Goal: Task Accomplishment & Management: Use online tool/utility

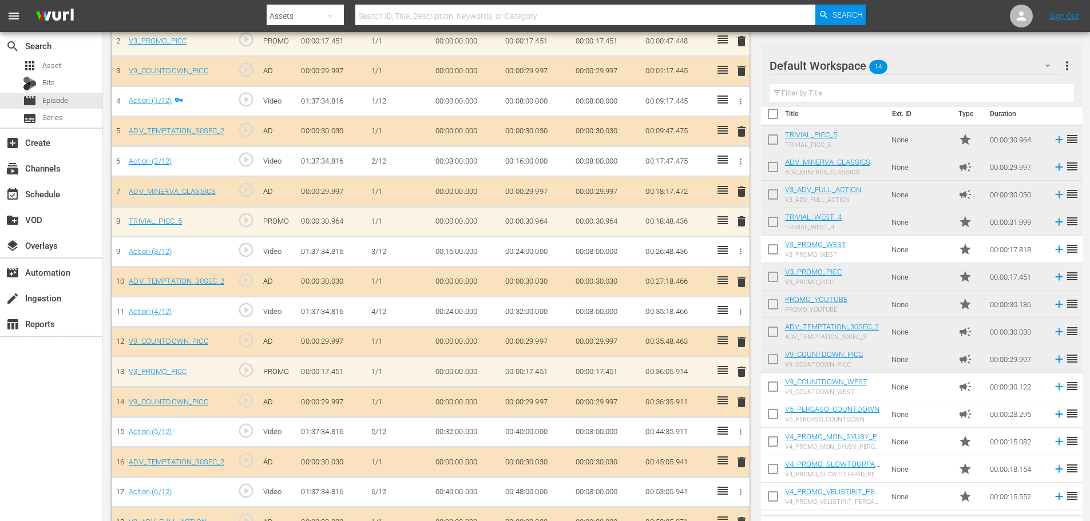
scroll to position [9, 0]
click at [84, 203] on div "event_available Schedule" at bounding box center [51, 193] width 102 height 23
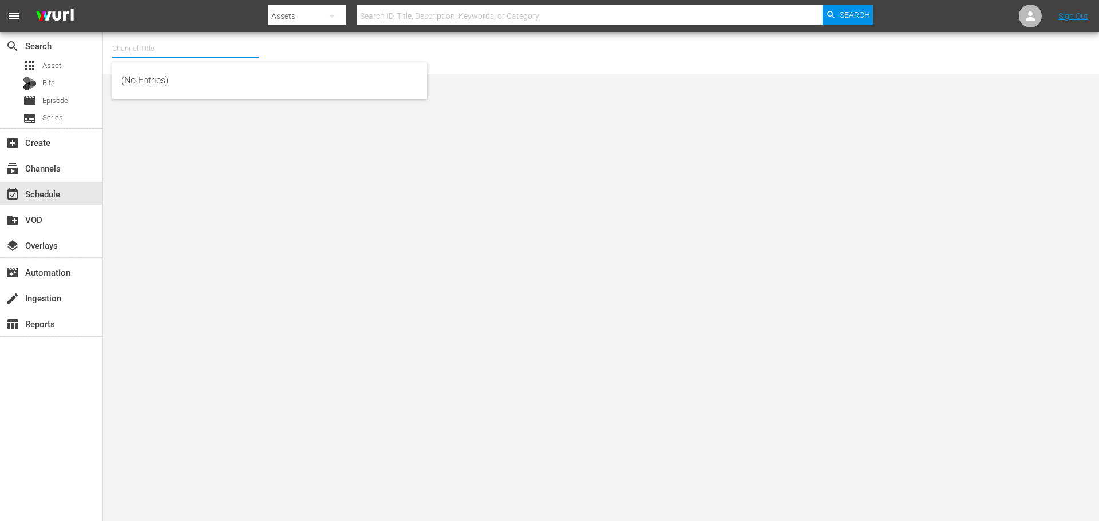
click at [185, 51] on input "text" at bounding box center [185, 48] width 146 height 27
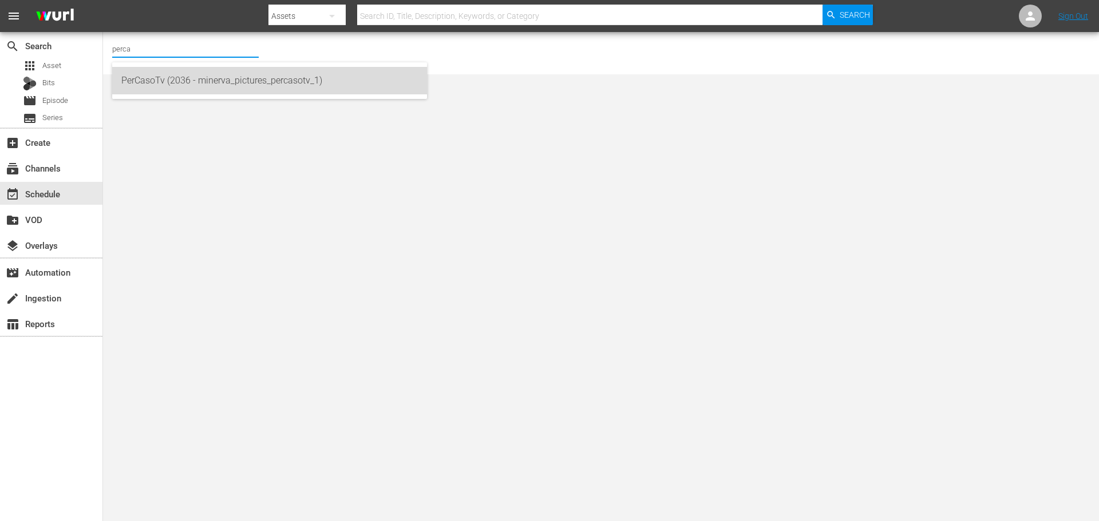
click at [231, 70] on div "PerCasoTv (2036 - minerva_pictures_percasotv_1)" at bounding box center [269, 80] width 296 height 27
type input "PerCasoTv (2036 - minerva_pictures_percasotv_1)"
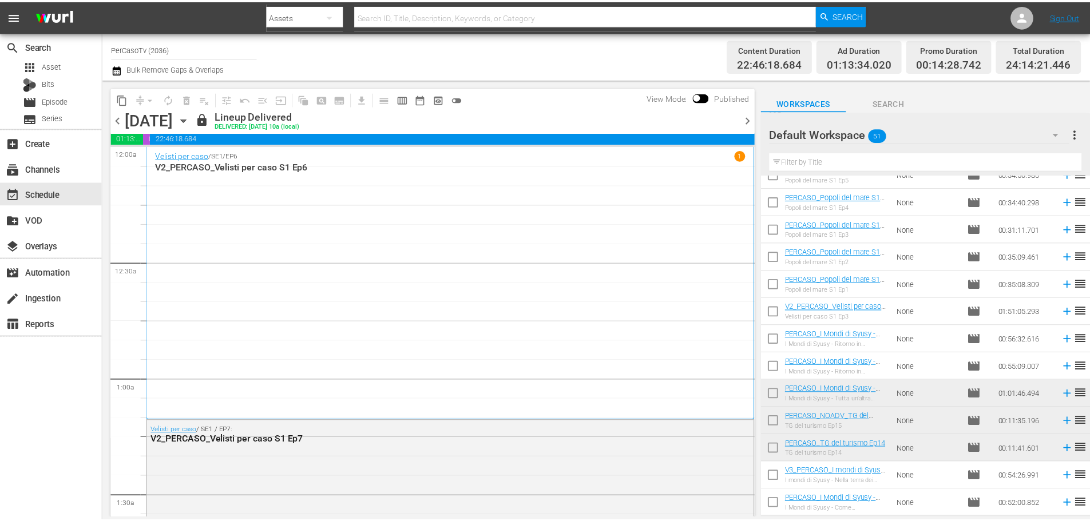
scroll to position [19, 0]
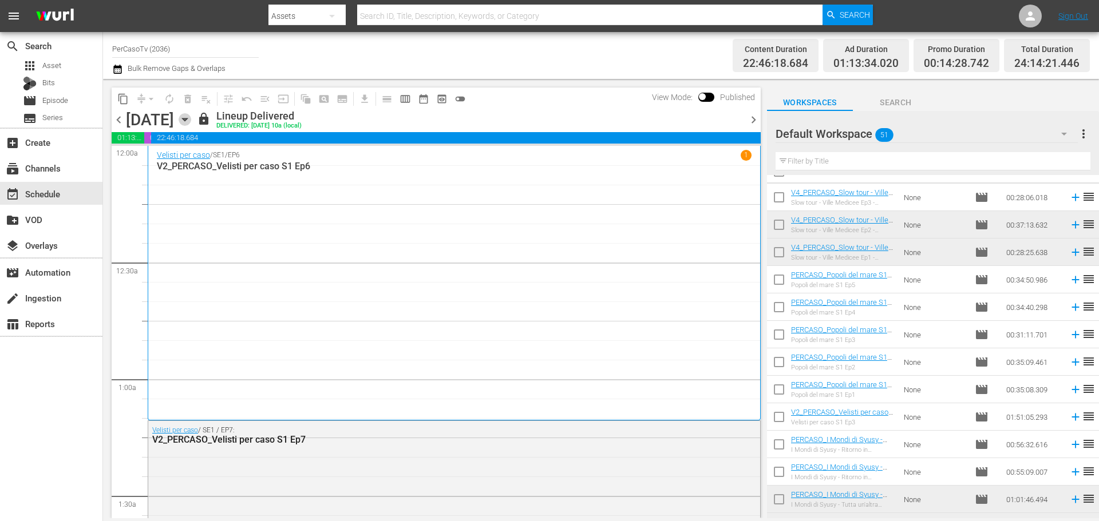
click at [191, 122] on icon "button" at bounding box center [185, 119] width 13 height 13
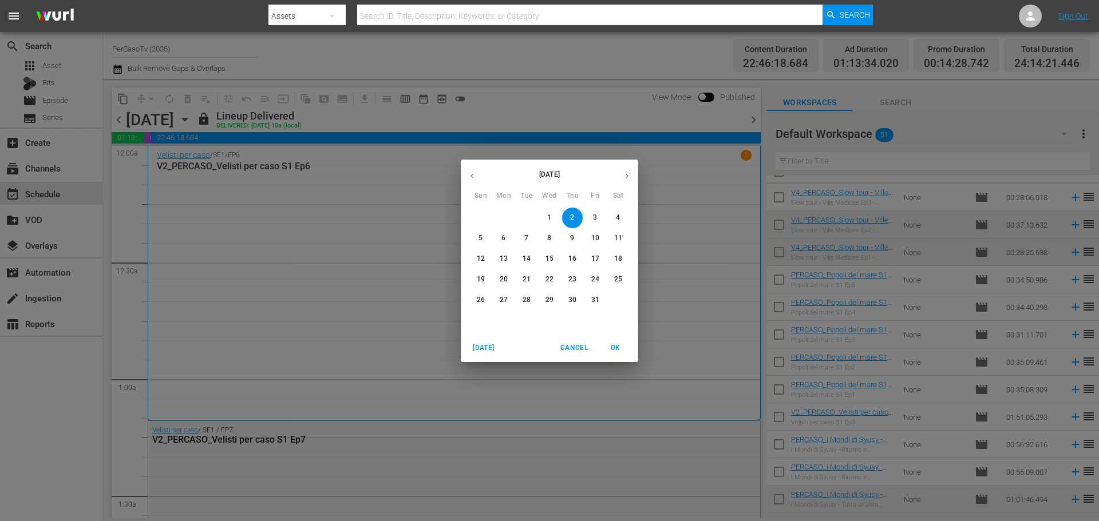
click at [500, 240] on span "6" at bounding box center [503, 238] width 21 height 10
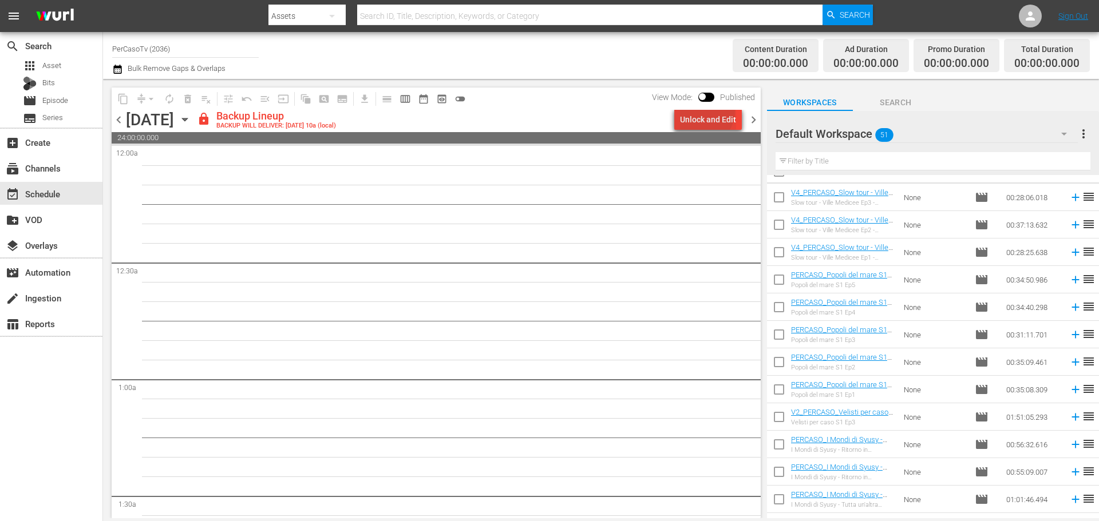
click at [702, 110] on div "Unlock and Edit" at bounding box center [708, 119] width 56 height 21
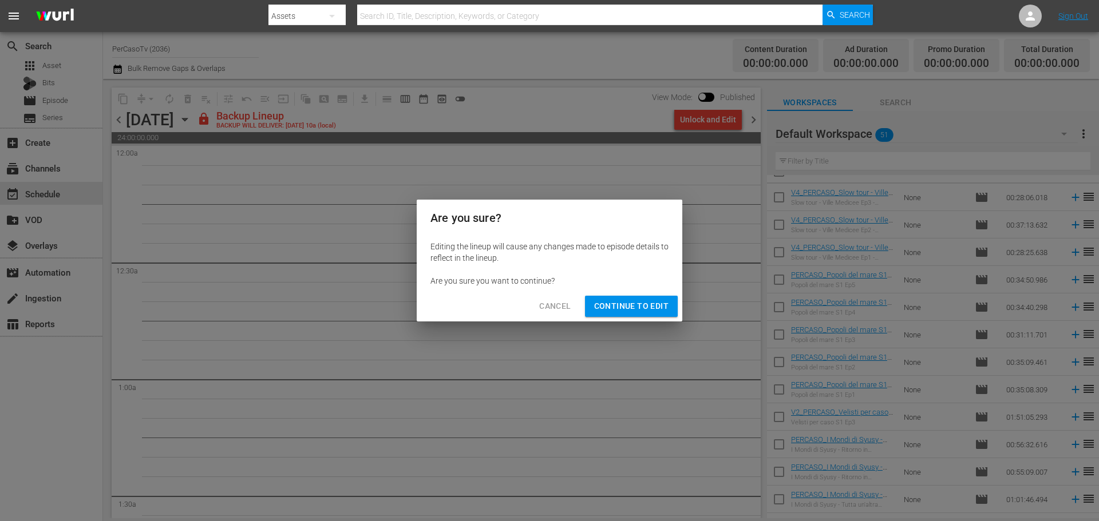
click at [620, 311] on span "Continue to Edit" at bounding box center [631, 306] width 74 height 14
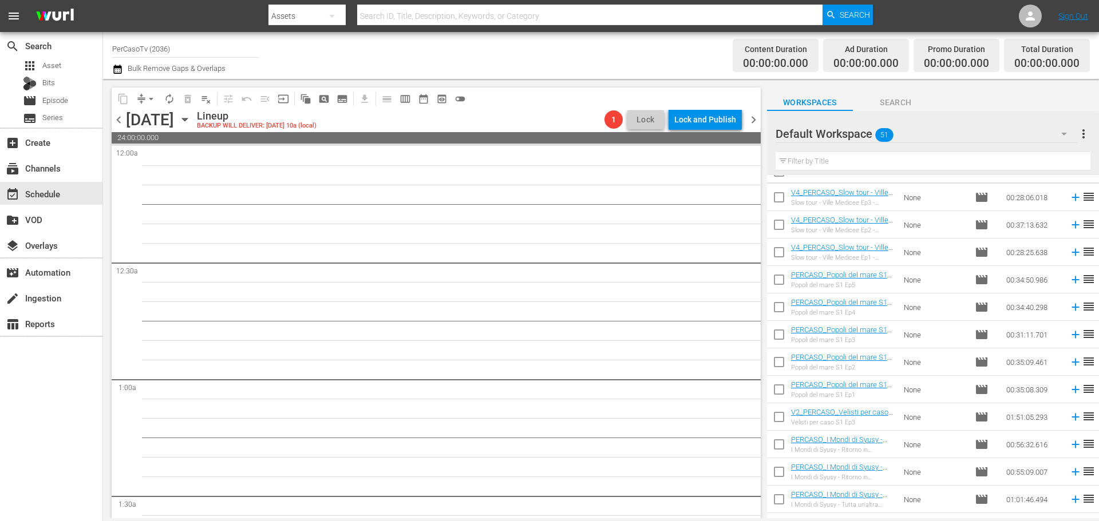
click at [751, 121] on span "chevron_right" at bounding box center [753, 120] width 14 height 14
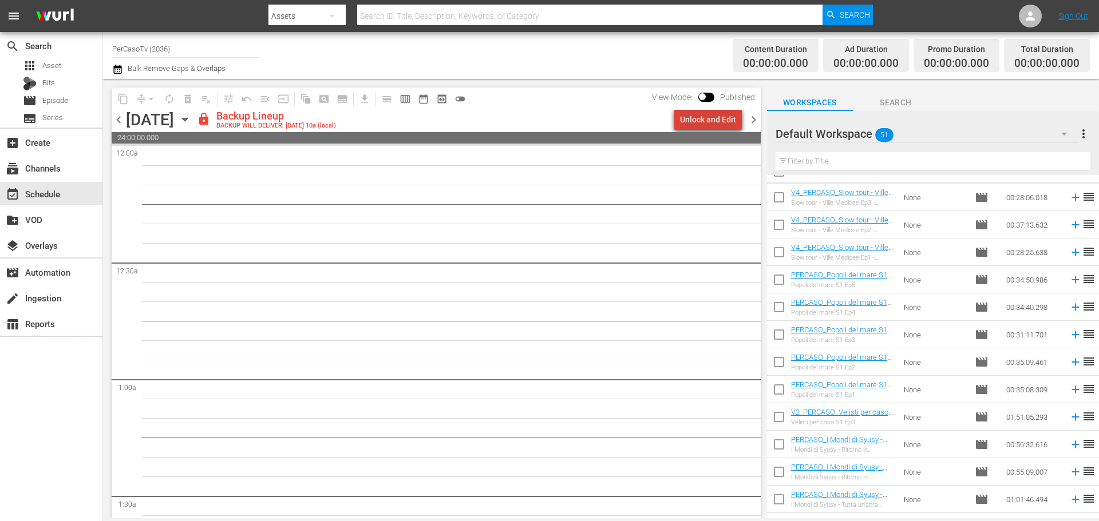
click at [726, 122] on div "Unlock and Edit" at bounding box center [708, 119] width 56 height 21
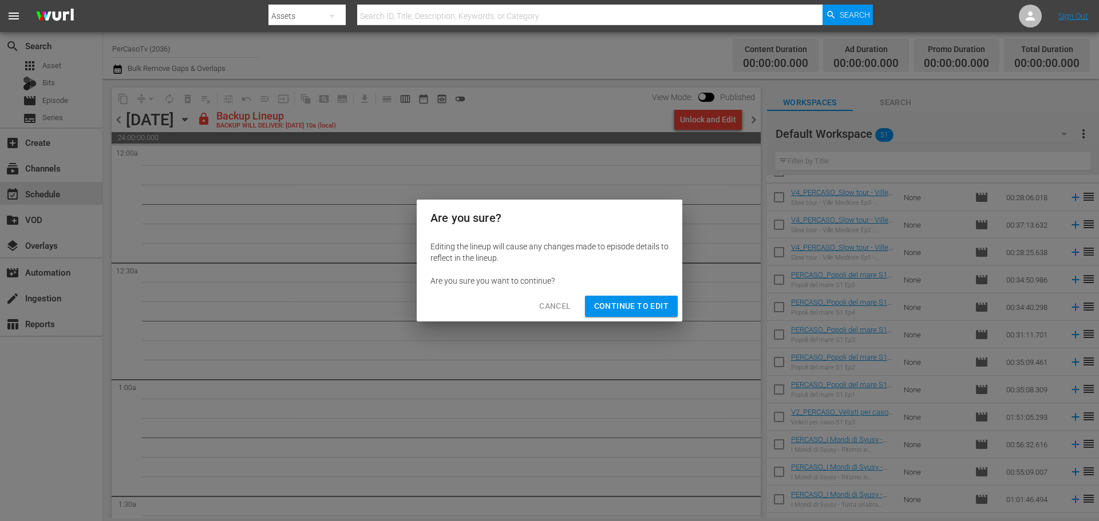
click at [649, 306] on span "Continue to Edit" at bounding box center [631, 306] width 74 height 14
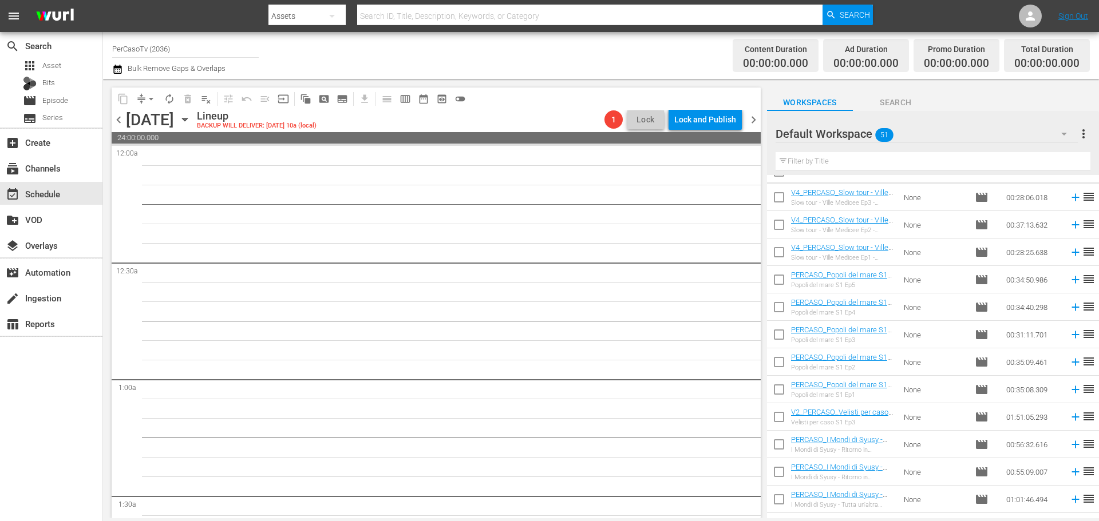
click at [755, 121] on span "chevron_right" at bounding box center [753, 120] width 14 height 14
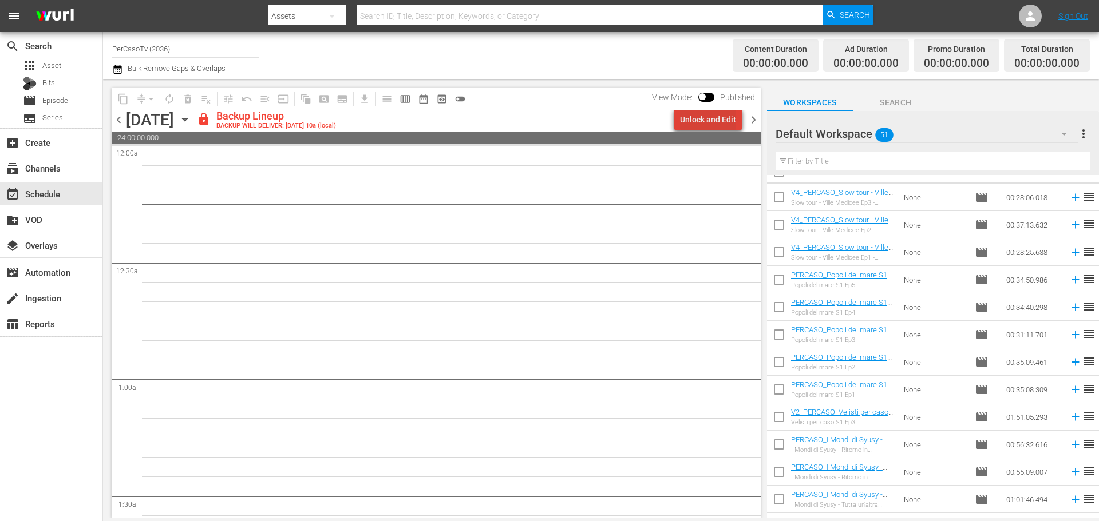
click at [735, 122] on div "Unlock and Edit" at bounding box center [708, 119] width 56 height 21
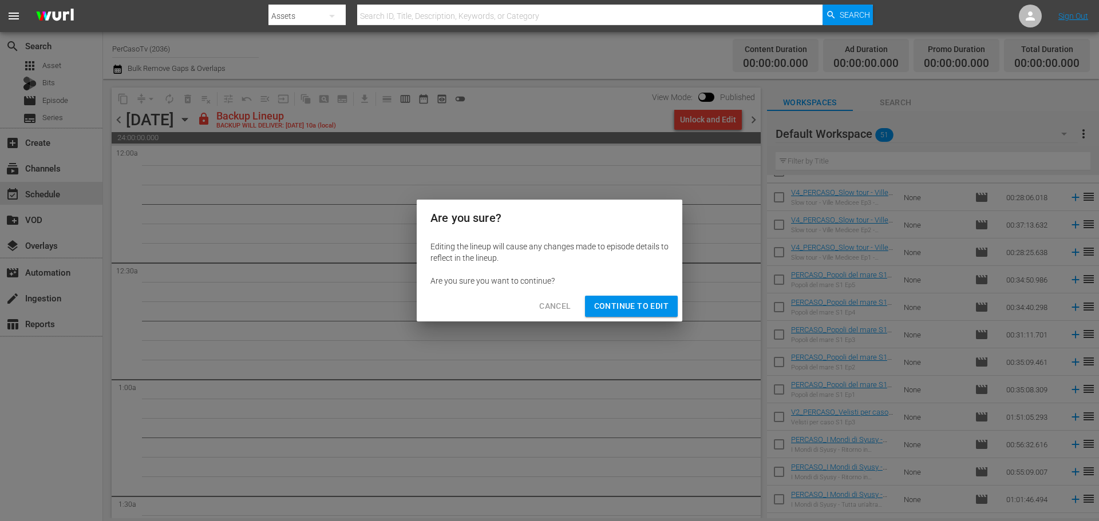
click at [655, 306] on span "Continue to Edit" at bounding box center [631, 306] width 74 height 14
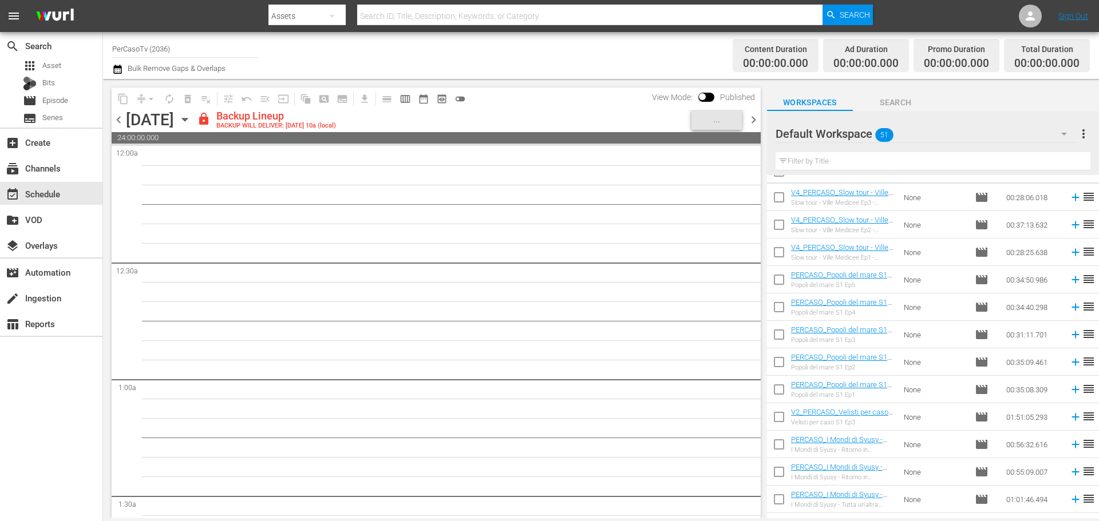
click at [755, 117] on span "chevron_right" at bounding box center [753, 120] width 14 height 14
click at [732, 121] on div "Unlock and Edit" at bounding box center [708, 119] width 56 height 21
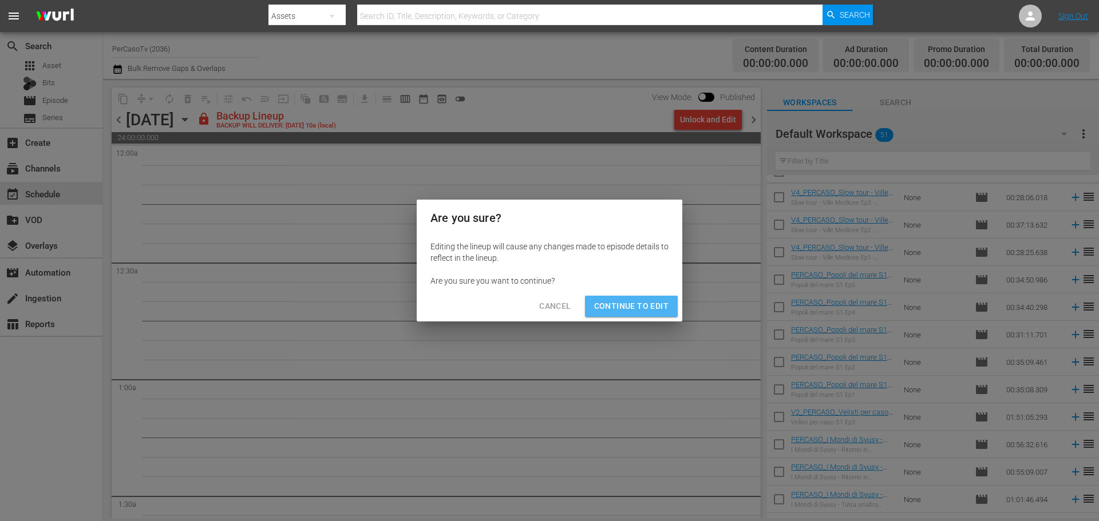
click at [673, 310] on button "Continue to Edit" at bounding box center [631, 306] width 93 height 21
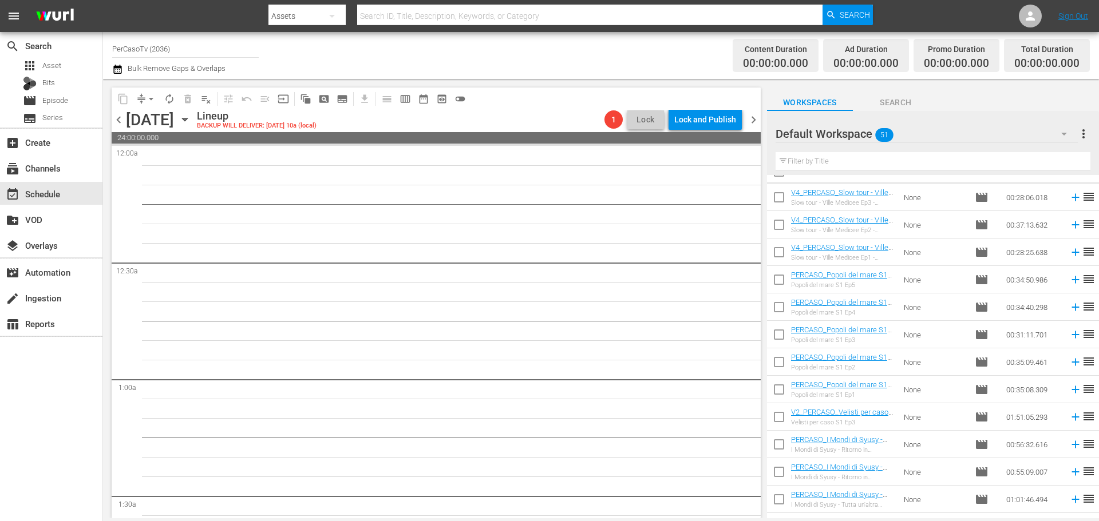
click at [753, 123] on span "chevron_right" at bounding box center [753, 120] width 14 height 14
click at [117, 123] on span "chevron_left" at bounding box center [119, 120] width 14 height 14
click at [120, 121] on span "chevron_left" at bounding box center [119, 120] width 14 height 14
click at [70, 102] on div "movie Episode" at bounding box center [51, 101] width 102 height 16
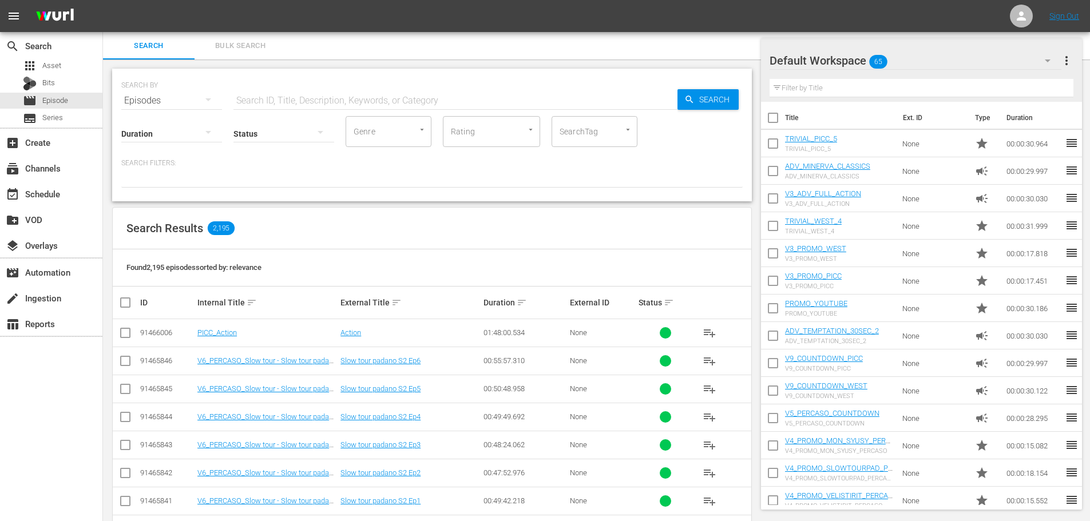
scroll to position [172, 0]
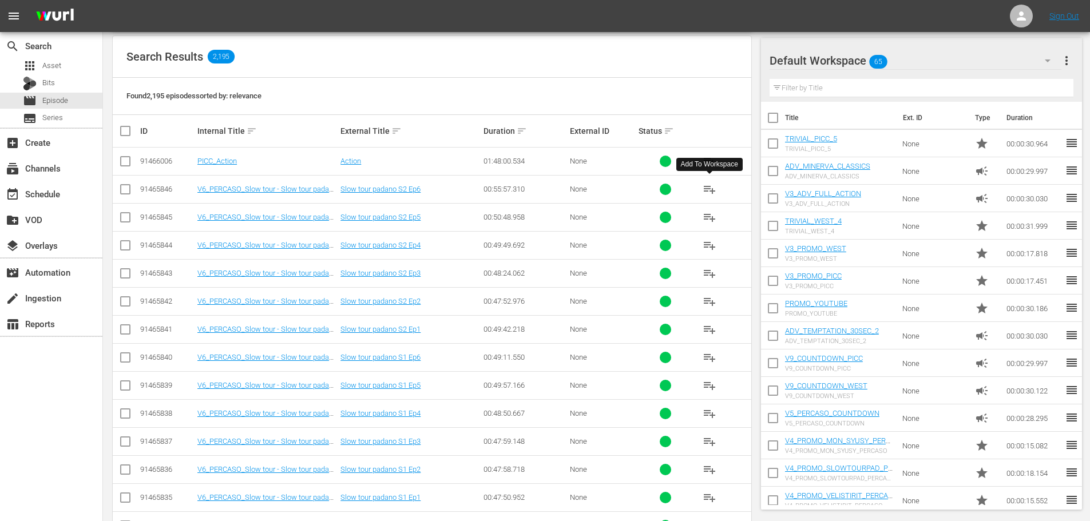
click at [707, 190] on span "playlist_add" at bounding box center [710, 190] width 14 height 14
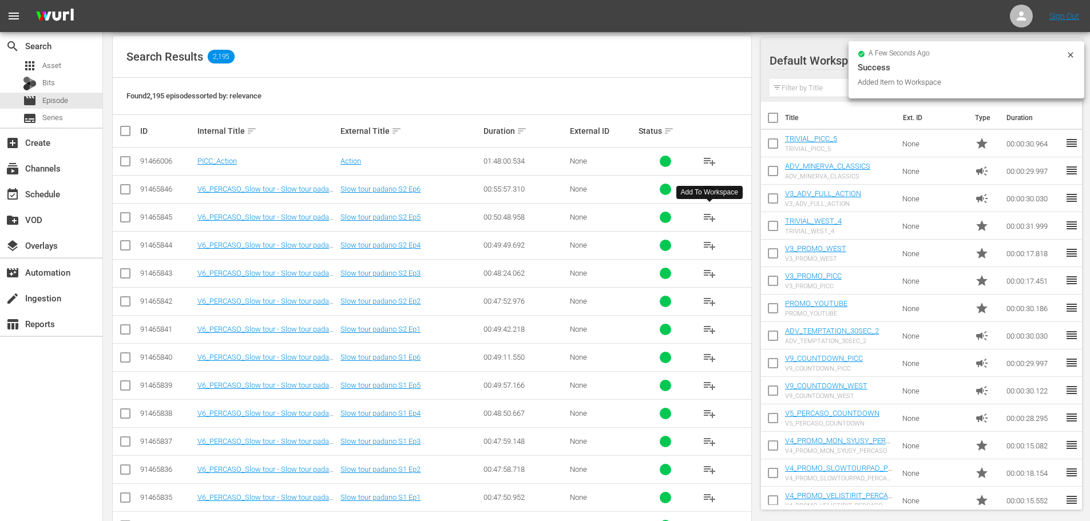
click at [710, 217] on span "playlist_add" at bounding box center [710, 218] width 14 height 14
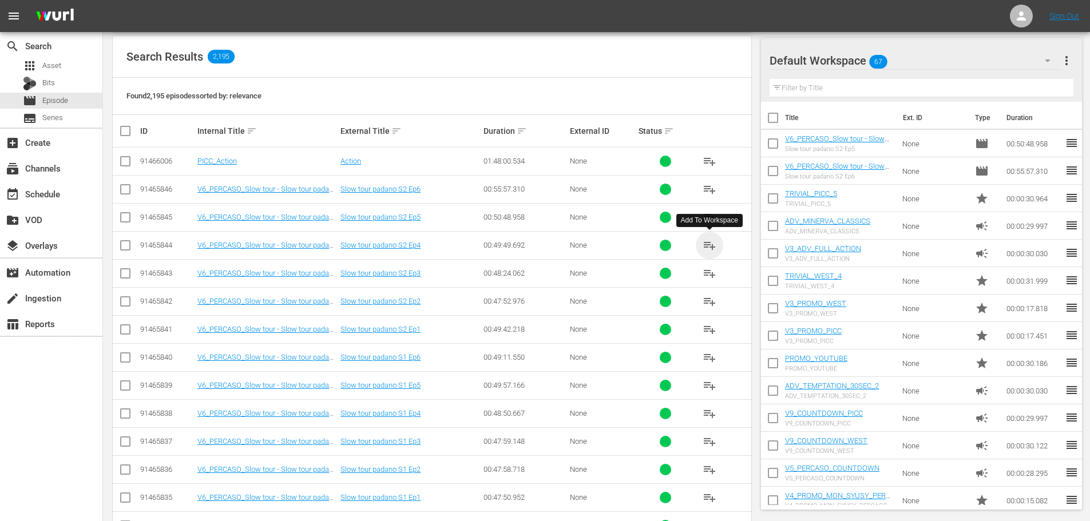
click at [712, 248] on span "playlist_add" at bounding box center [710, 246] width 14 height 14
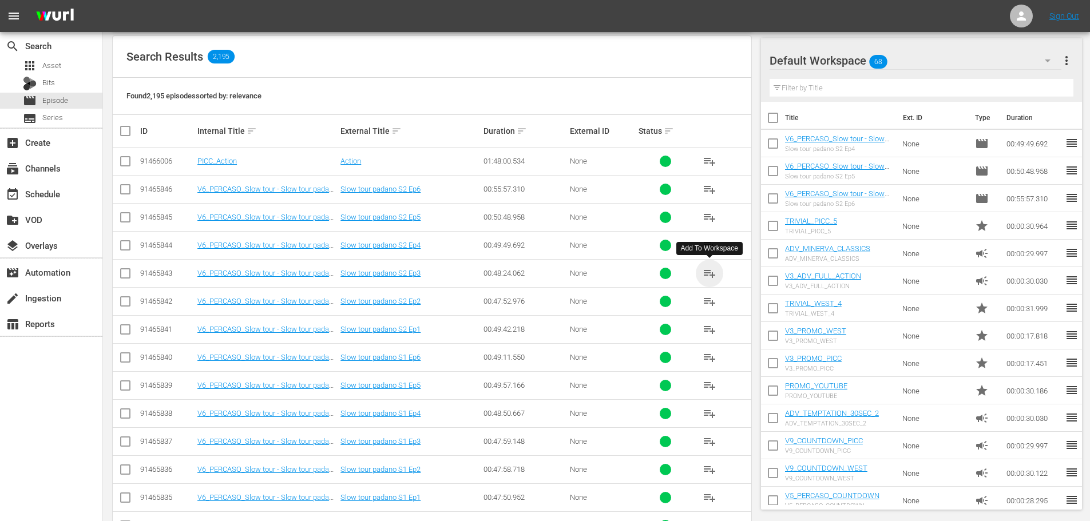
click at [709, 275] on span "playlist_add" at bounding box center [710, 274] width 14 height 14
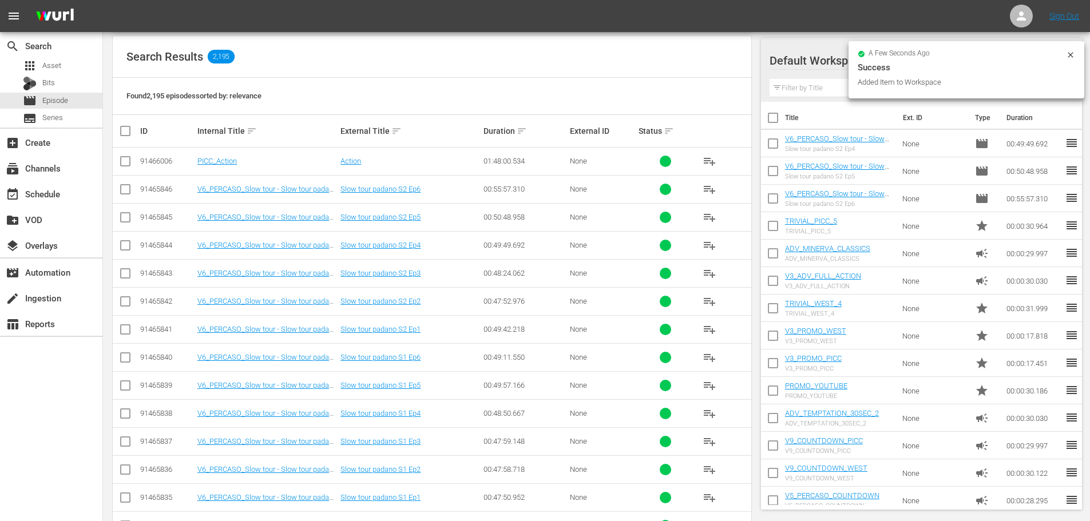
click at [706, 303] on span "playlist_add" at bounding box center [710, 302] width 14 height 14
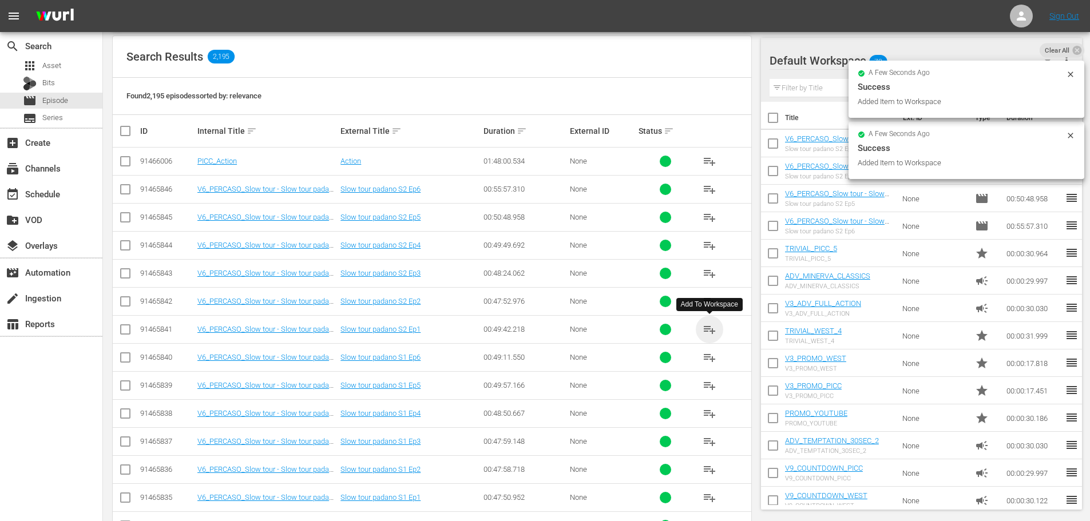
click at [714, 332] on span "playlist_add" at bounding box center [710, 330] width 14 height 14
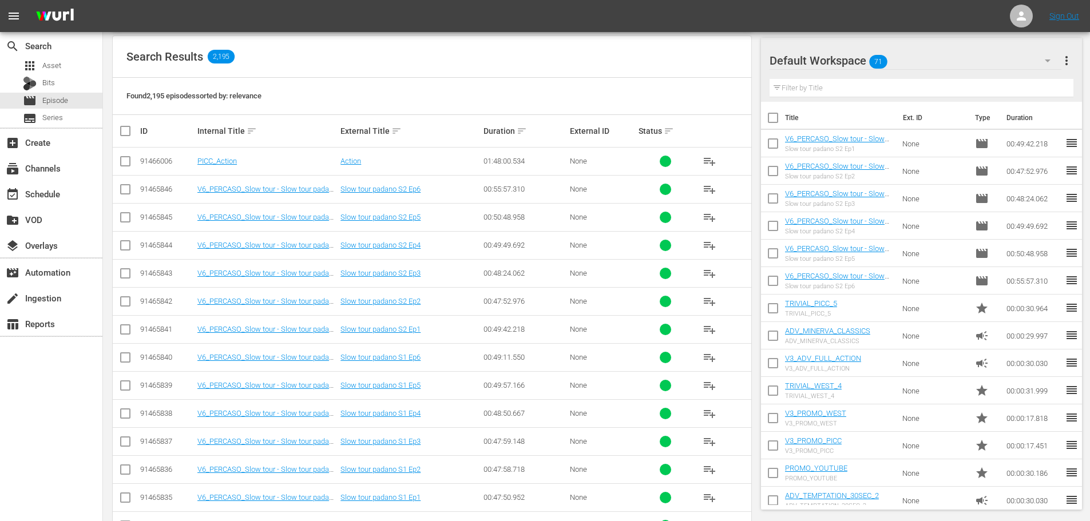
scroll to position [286, 0]
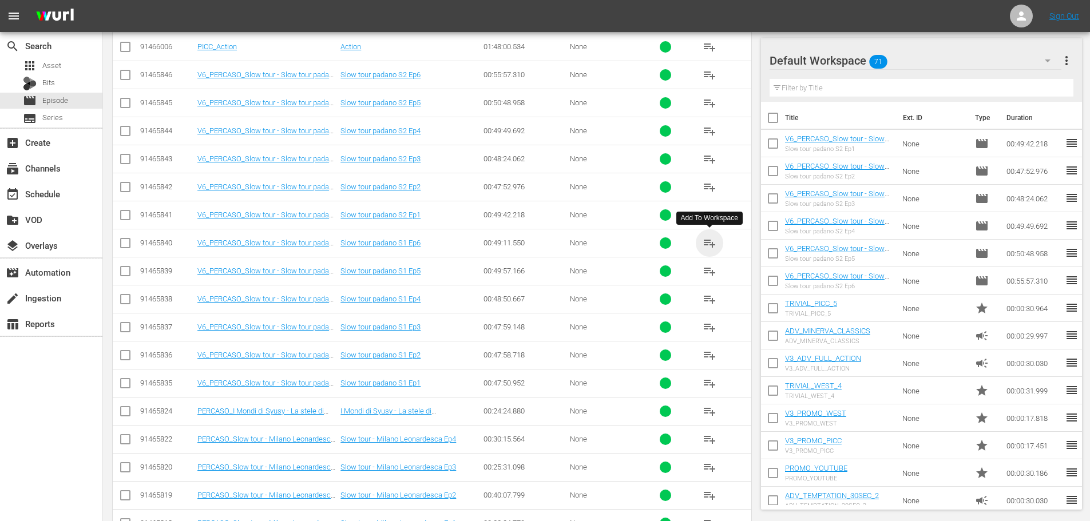
click at [710, 243] on span "playlist_add" at bounding box center [710, 243] width 14 height 14
click at [713, 274] on span "playlist_add" at bounding box center [710, 271] width 14 height 14
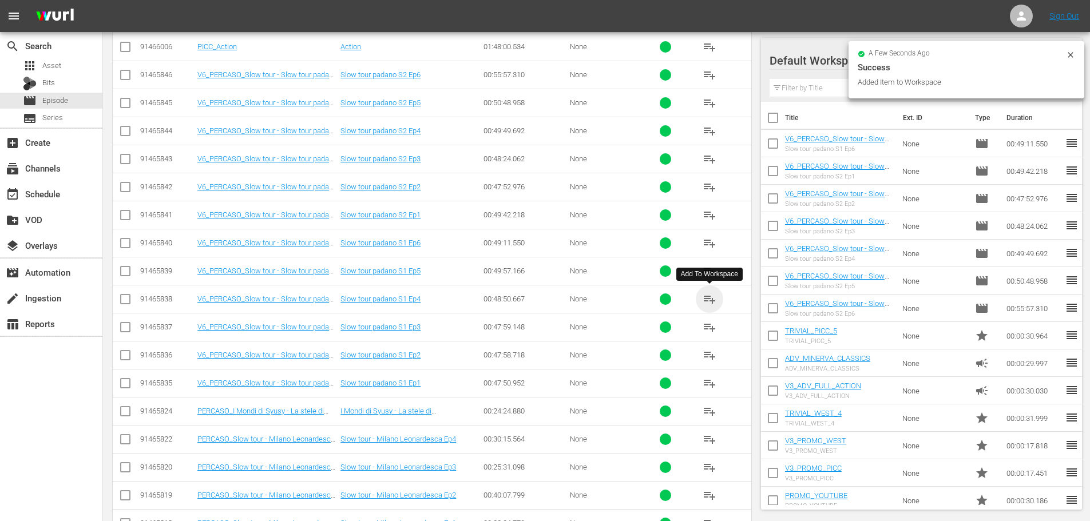
click at [711, 300] on span "playlist_add" at bounding box center [710, 299] width 14 height 14
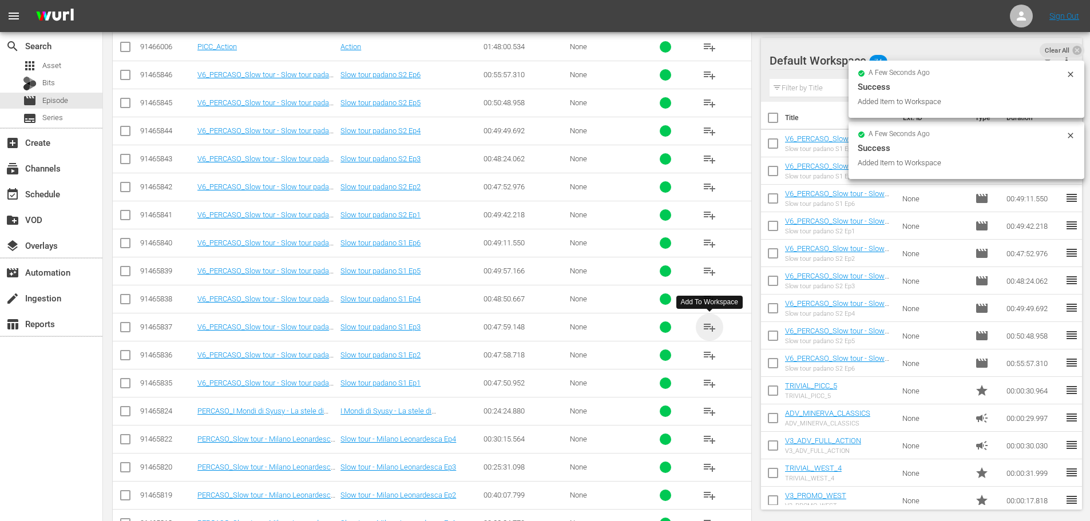
click at [710, 331] on span "playlist_add" at bounding box center [710, 327] width 14 height 14
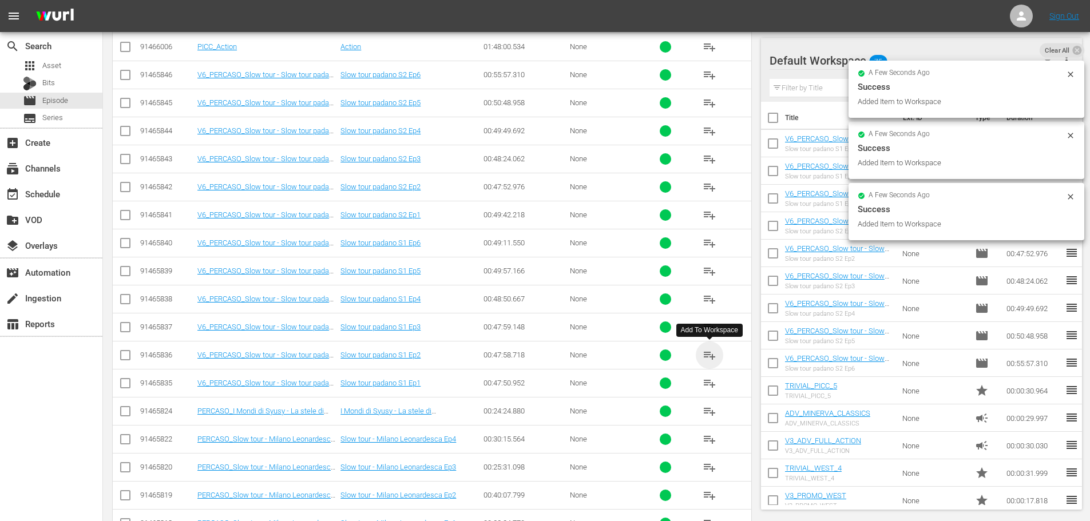
click at [711, 355] on span "playlist_add" at bounding box center [710, 355] width 14 height 14
click at [711, 384] on span "playlist_add" at bounding box center [710, 384] width 14 height 14
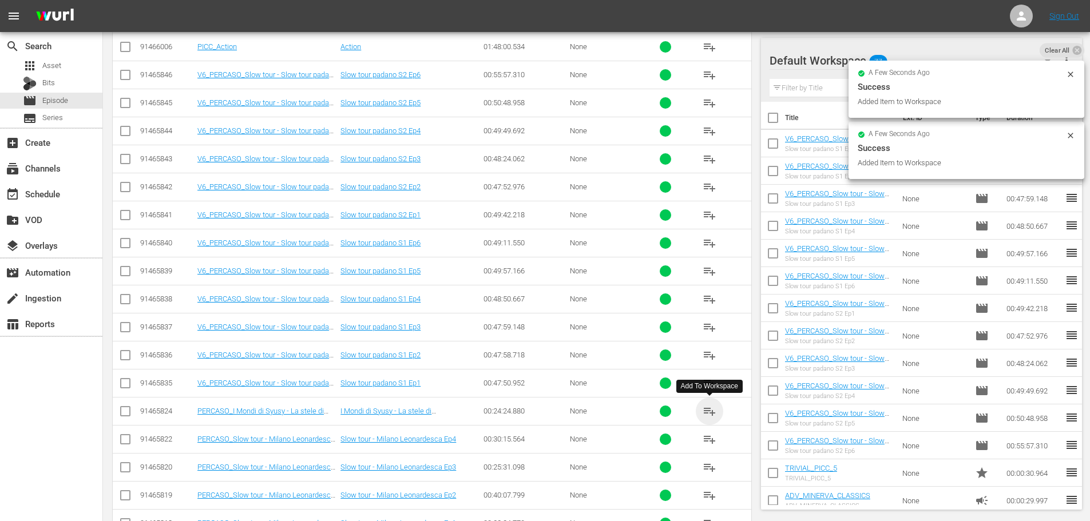
click at [713, 413] on span "playlist_add" at bounding box center [710, 412] width 14 height 14
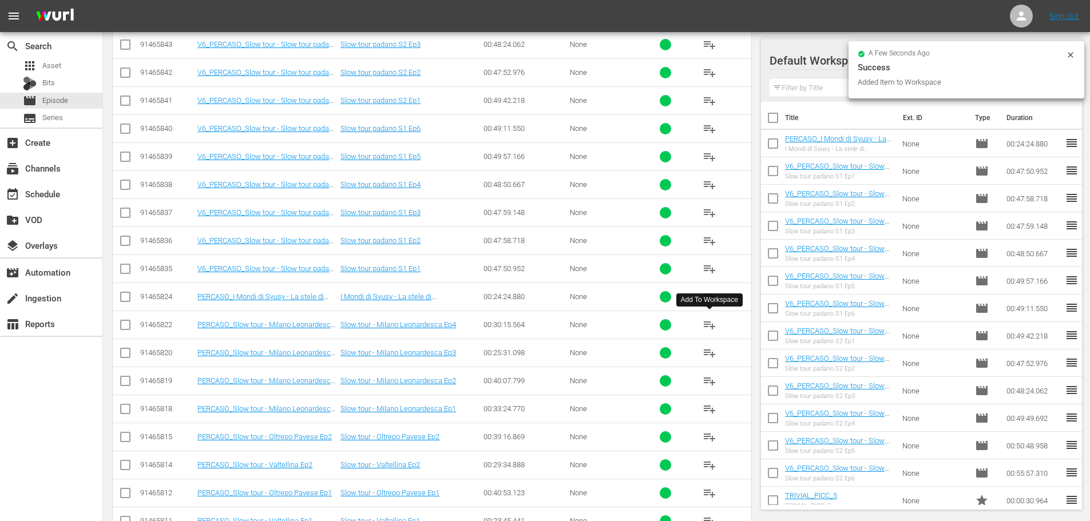
click at [710, 325] on span "playlist_add" at bounding box center [710, 325] width 14 height 14
click at [710, 353] on span "playlist_add" at bounding box center [710, 353] width 14 height 14
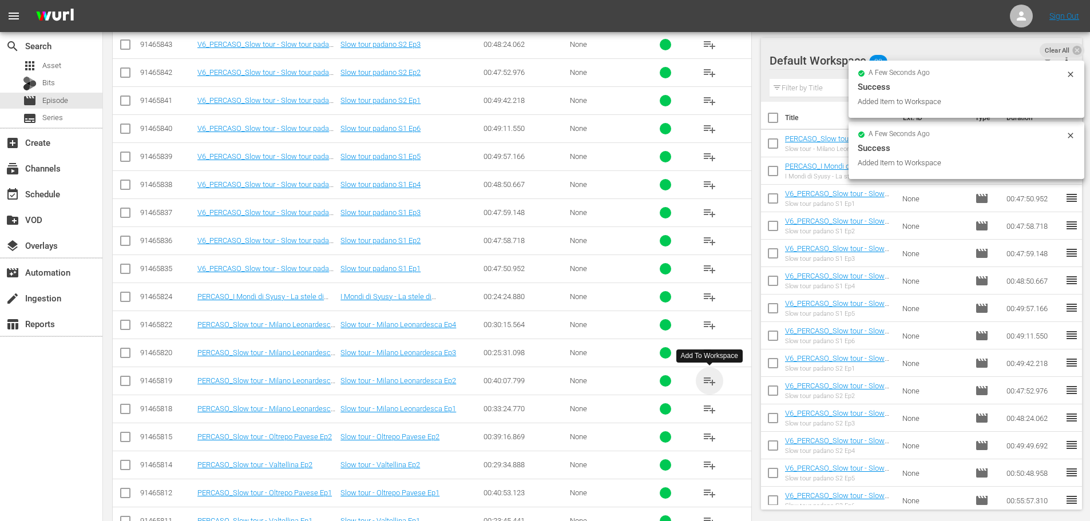
click at [711, 381] on span "playlist_add" at bounding box center [710, 381] width 14 height 14
click at [711, 411] on span "playlist_add" at bounding box center [710, 409] width 14 height 14
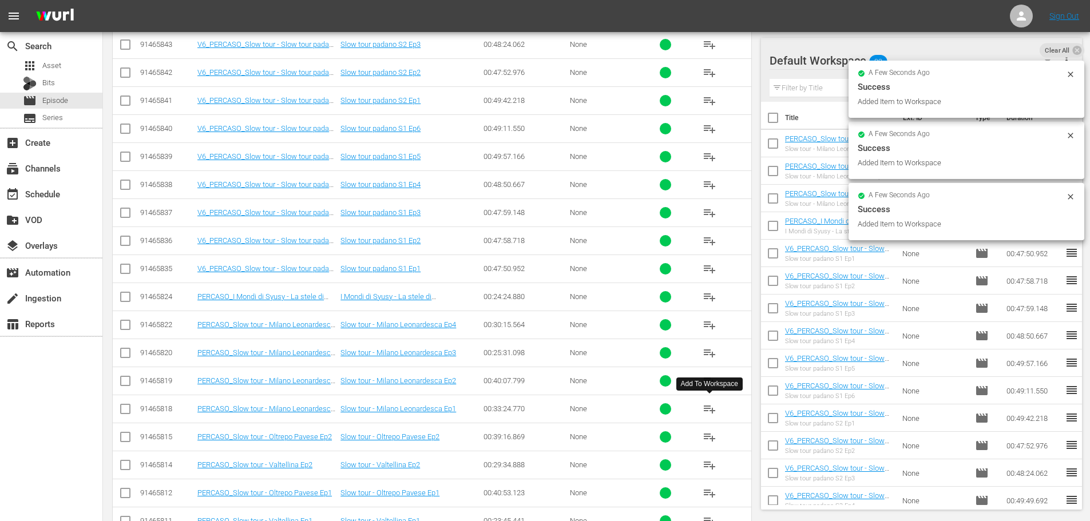
scroll to position [515, 0]
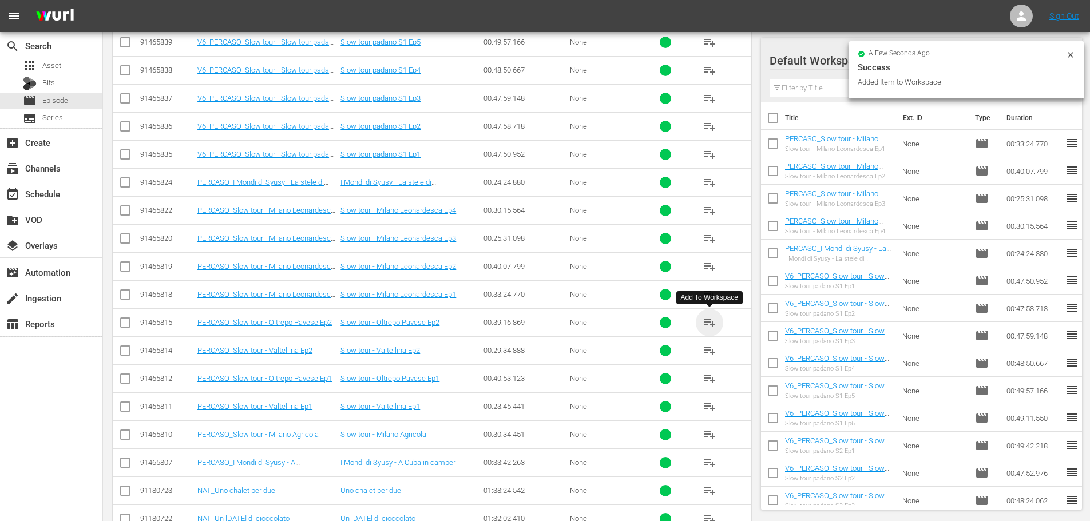
click at [707, 326] on span "playlist_add" at bounding box center [710, 323] width 14 height 14
click at [704, 380] on span "playlist_add" at bounding box center [710, 379] width 14 height 14
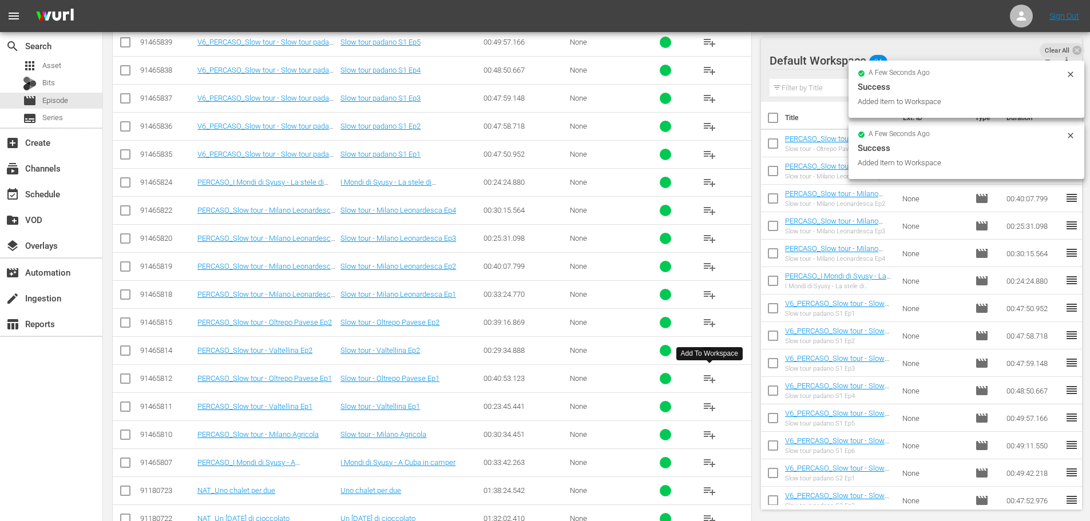
scroll to position [629, 0]
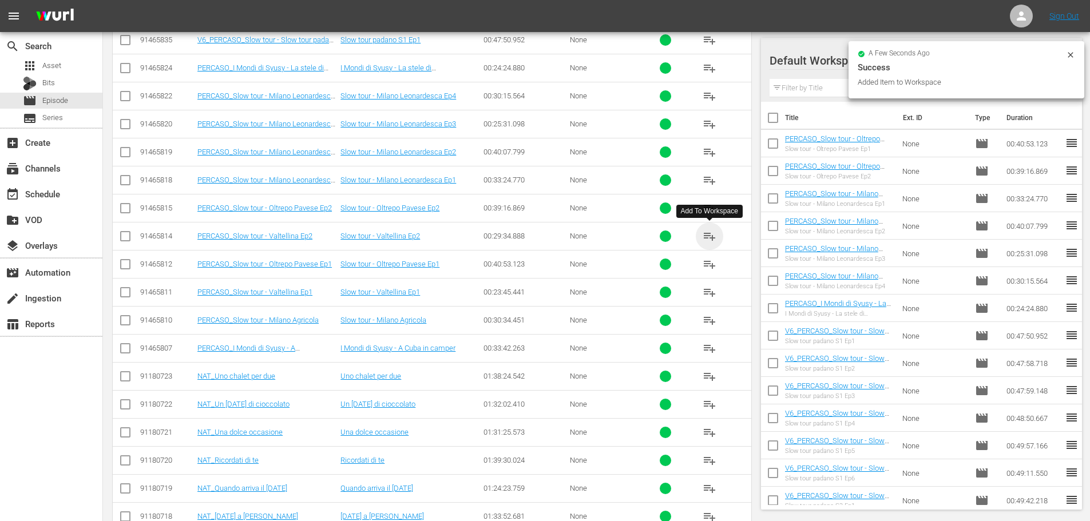
click at [711, 238] on span "playlist_add" at bounding box center [710, 236] width 14 height 14
click at [710, 296] on span "playlist_add" at bounding box center [710, 293] width 14 height 14
click at [710, 321] on span "playlist_add" at bounding box center [710, 321] width 14 height 14
click at [710, 352] on span "playlist_add" at bounding box center [710, 349] width 14 height 14
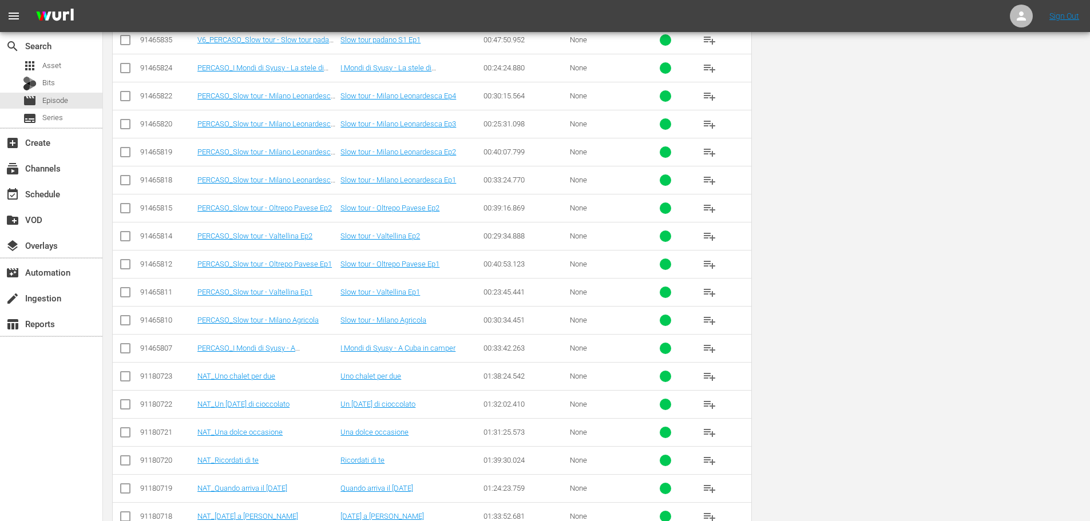
scroll to position [0, 0]
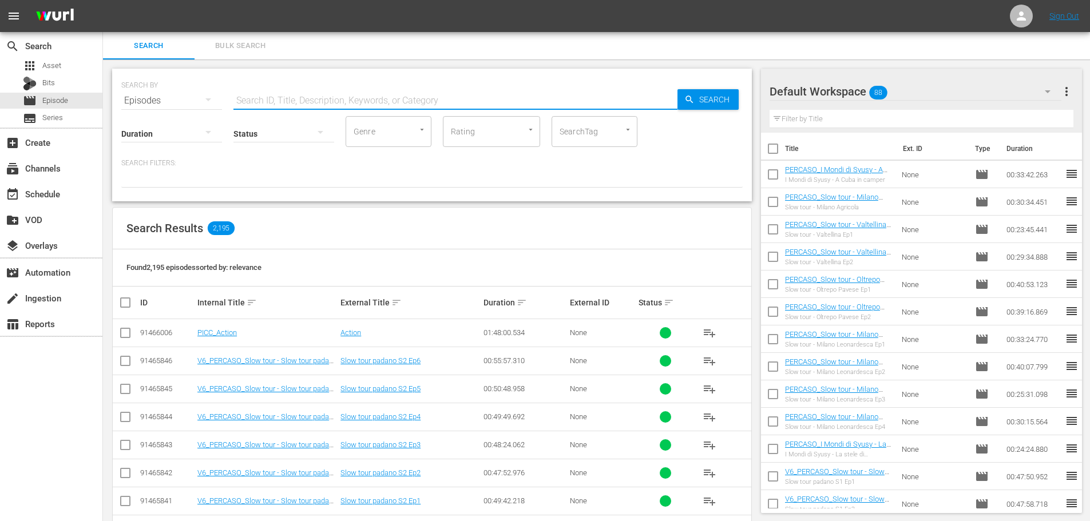
click at [294, 94] on input "text" at bounding box center [455, 100] width 444 height 27
type input "looking g"
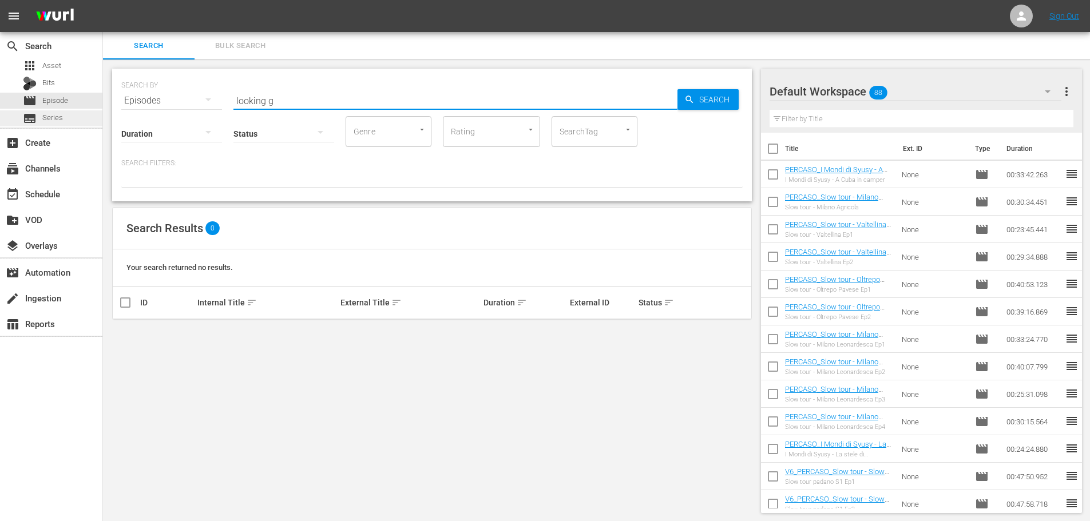
drag, startPoint x: 300, startPoint y: 96, endPoint x: 82, endPoint y: 111, distance: 218.6
click at [103, 0] on div "search Search apps Asset Bits movie Episode subtitles Series add_box Create sub…" at bounding box center [596, 0] width 987 height 0
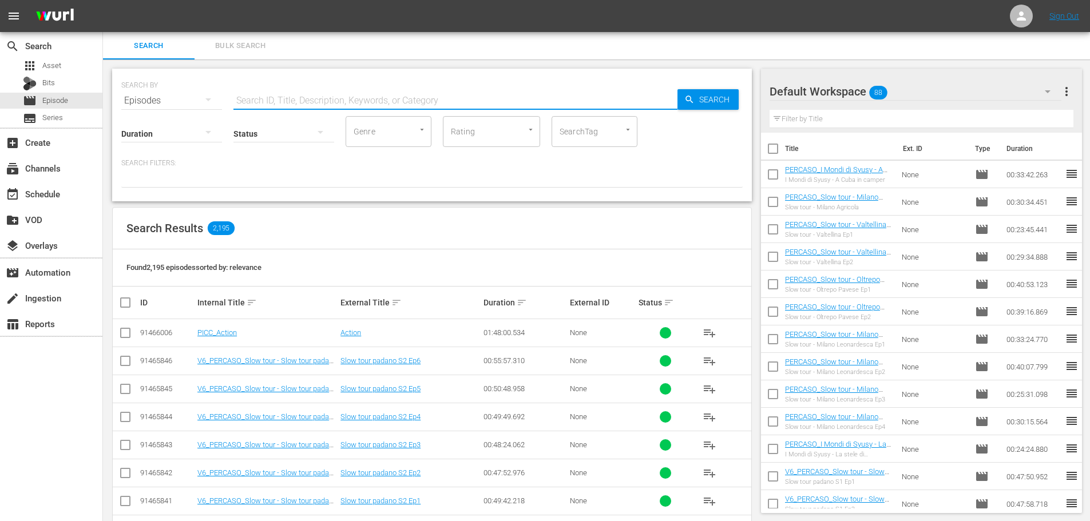
click at [339, 97] on input "text" at bounding box center [455, 100] width 444 height 27
click at [295, 94] on input "2" at bounding box center [455, 100] width 444 height 27
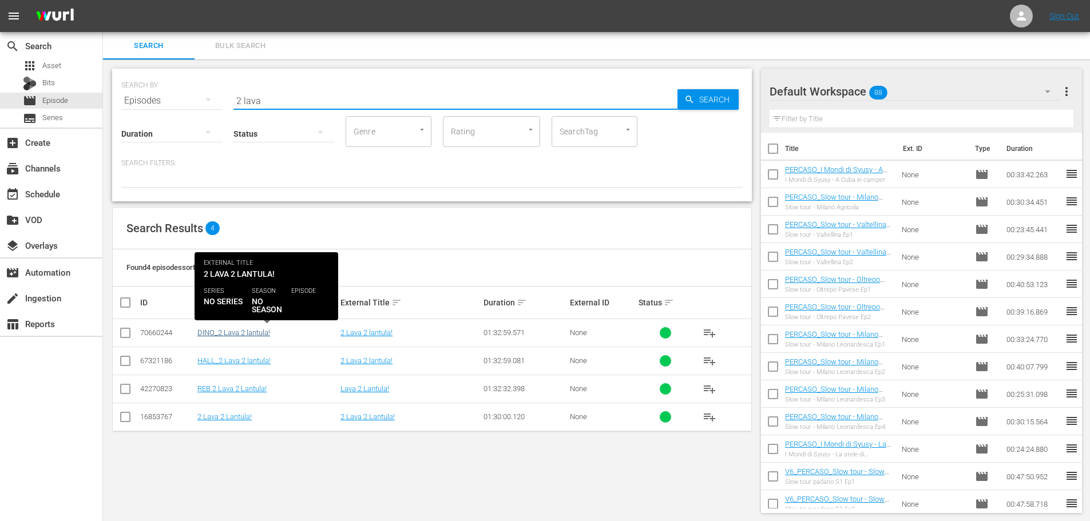
type input "2 lava"
click at [240, 331] on link "DINO_2 Lava 2 lantula!" at bounding box center [233, 332] width 73 height 9
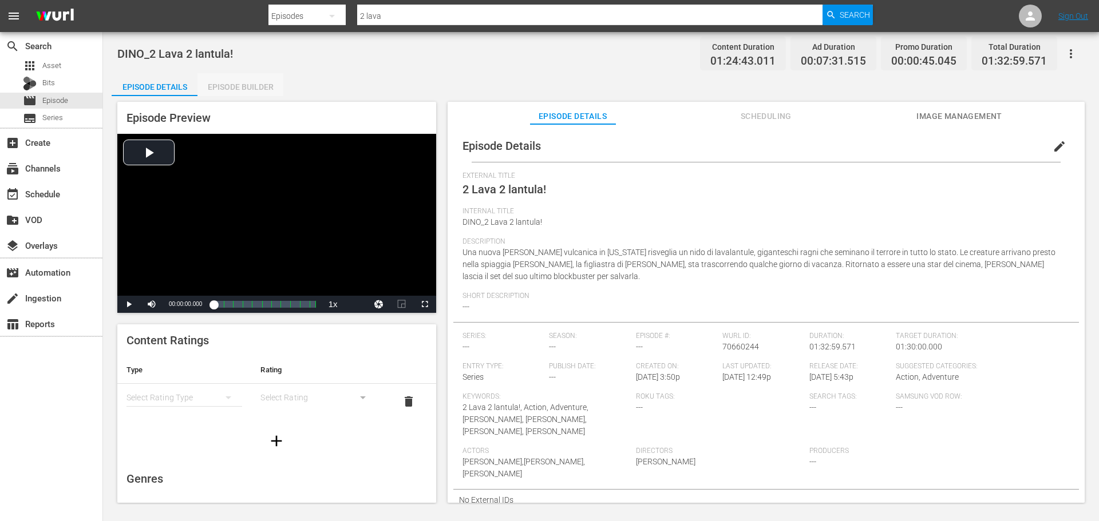
click at [232, 88] on div "Episode Builder" at bounding box center [240, 86] width 86 height 27
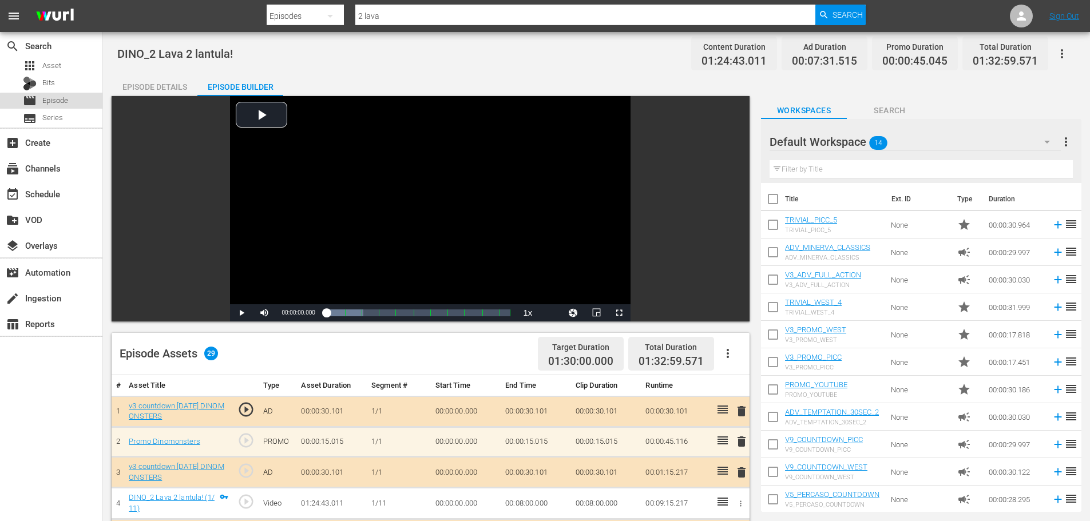
click at [63, 102] on span "Episode" at bounding box center [55, 100] width 26 height 11
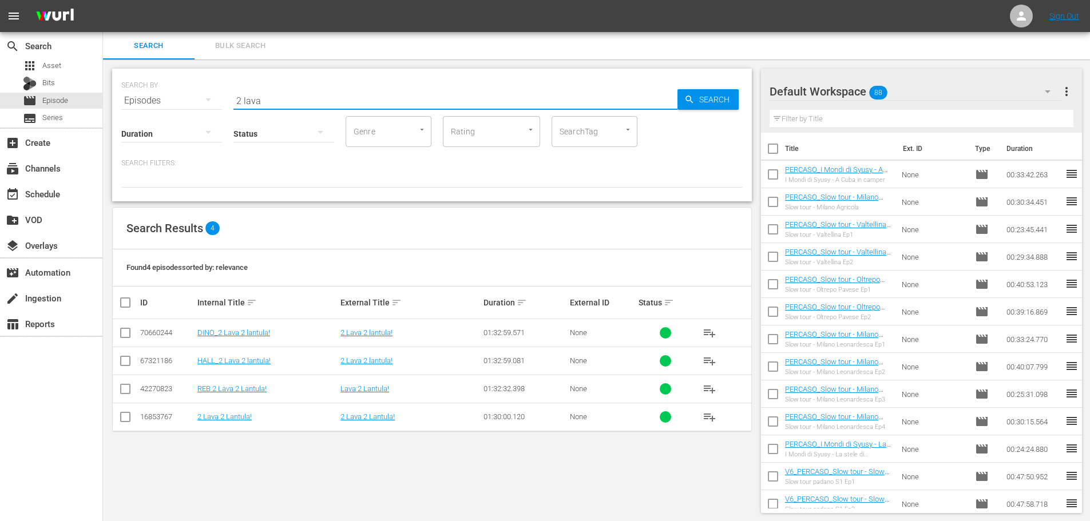
drag, startPoint x: 298, startPoint y: 95, endPoint x: 216, endPoint y: 72, distance: 85.5
click at [226, 104] on div "SEARCH BY Search By Episodes Search ID, Title, Description, Keywords, or Catego…" at bounding box center [431, 93] width 621 height 41
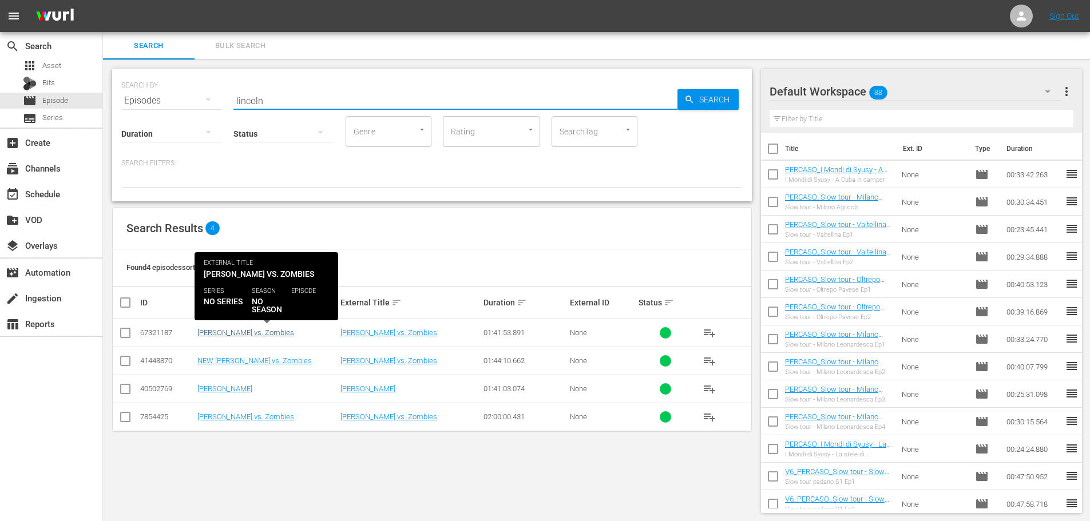
type input "lincoln"
click at [294, 330] on link "[PERSON_NAME] vs. Zombies" at bounding box center [245, 332] width 97 height 9
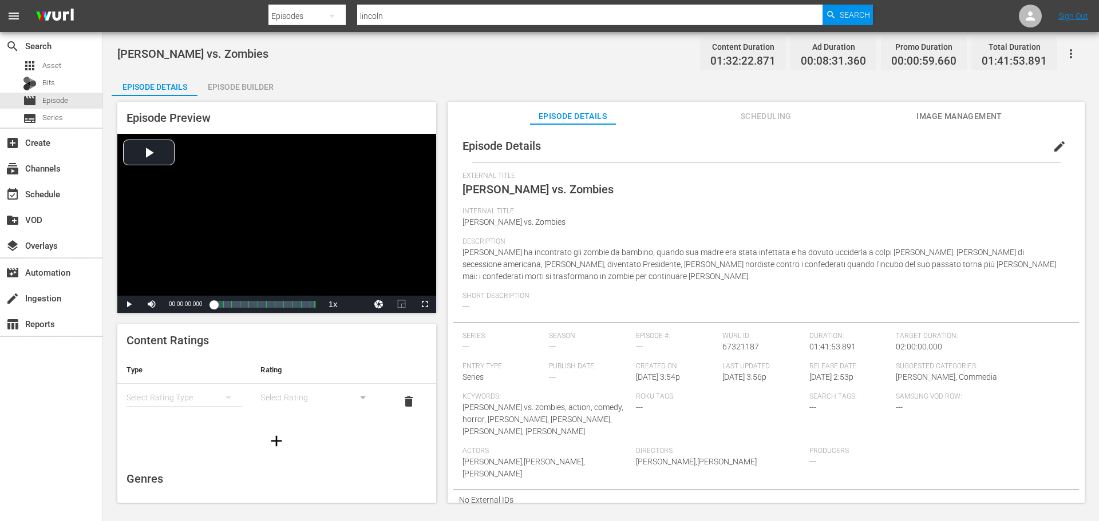
click at [231, 89] on div "Episode Builder" at bounding box center [240, 86] width 86 height 27
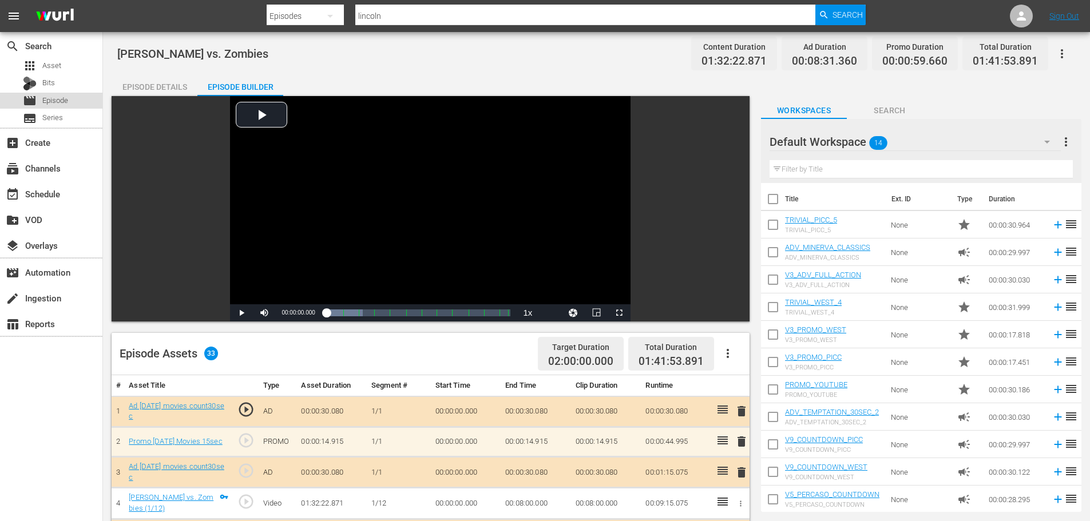
click at [57, 101] on span "Episode" at bounding box center [55, 100] width 26 height 11
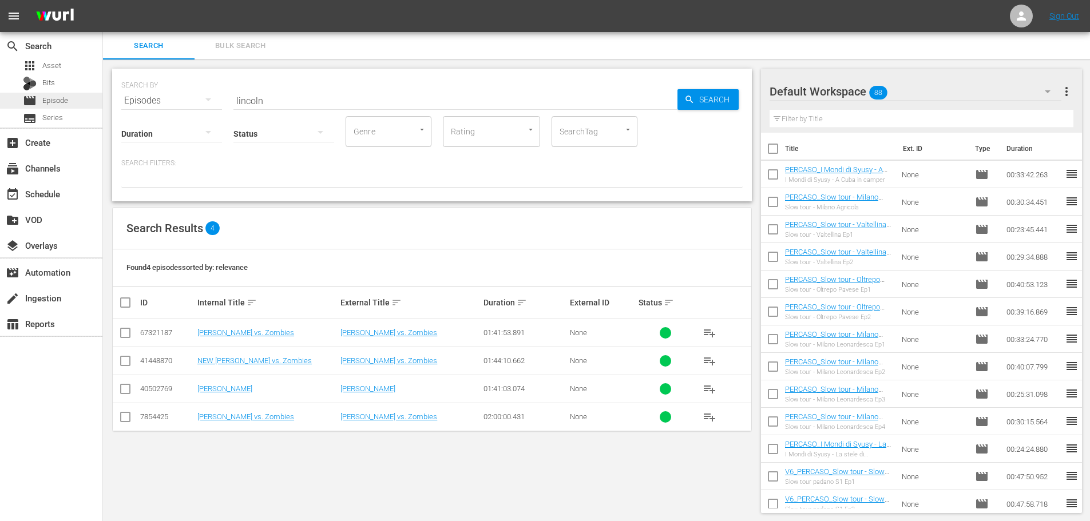
click at [56, 101] on span "Episode" at bounding box center [55, 100] width 26 height 11
drag, startPoint x: 266, startPoint y: 104, endPoint x: 229, endPoint y: 114, distance: 38.0
click at [229, 114] on div "SEARCH BY Search By Episodes Search ID, Title, Description, Keywords, or Catego…" at bounding box center [431, 93] width 621 height 41
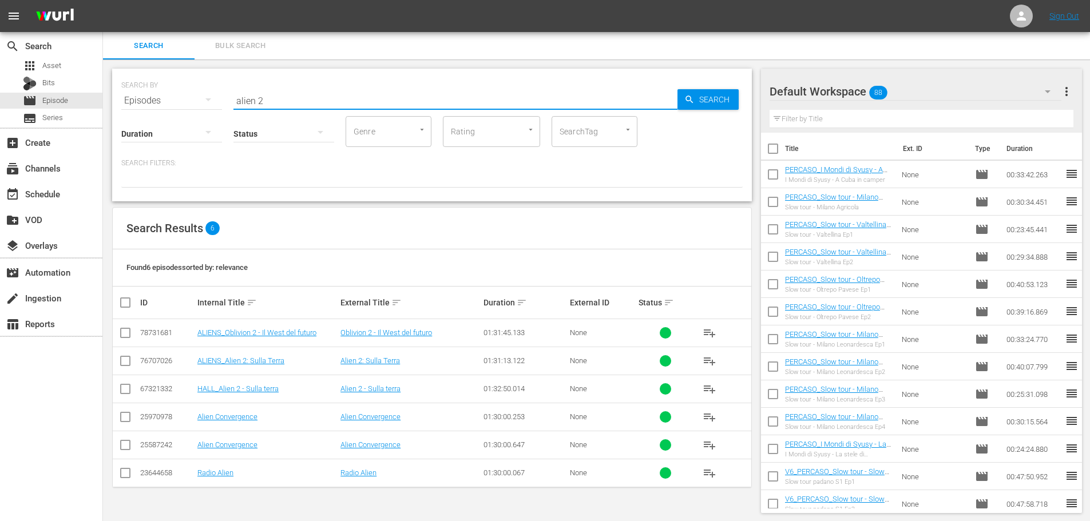
click at [177, 114] on div "SEARCH BY Search By Episodes Search ID, Title, Description, Keywords, or Catego…" at bounding box center [432, 135] width 640 height 133
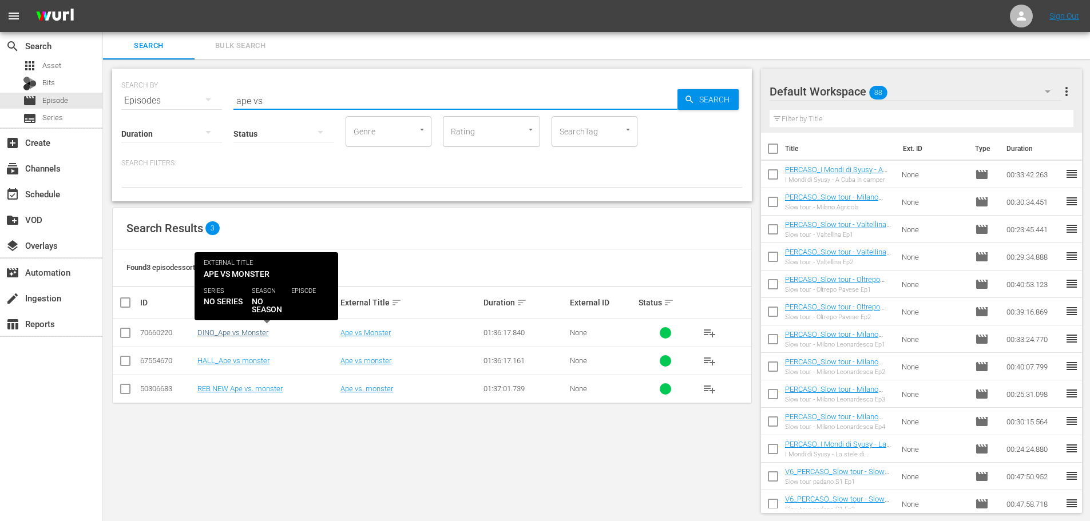
type input "ape vs"
click at [263, 330] on link "DINO_Ape vs Monster" at bounding box center [232, 332] width 71 height 9
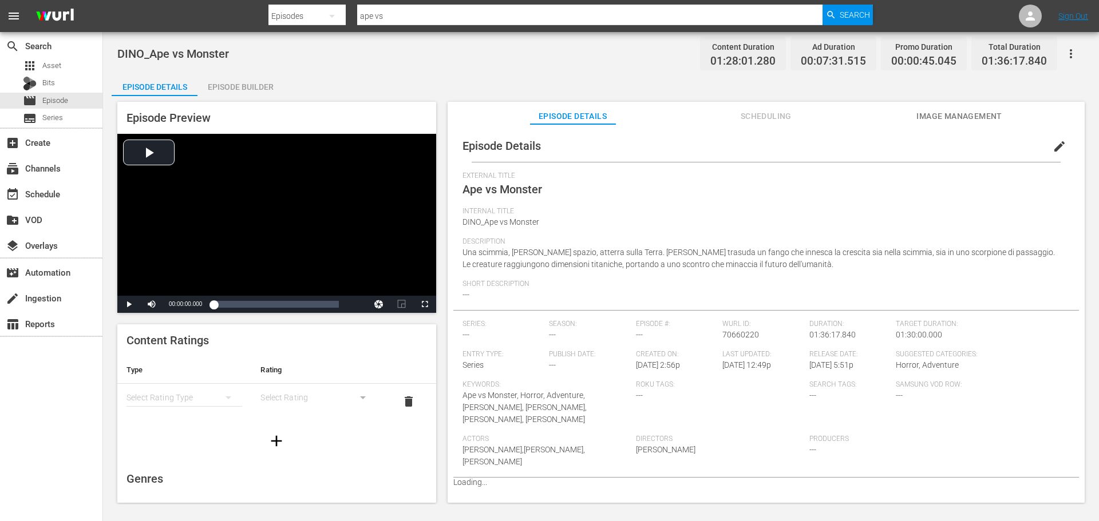
click at [246, 92] on div "Episode Builder" at bounding box center [240, 86] width 86 height 27
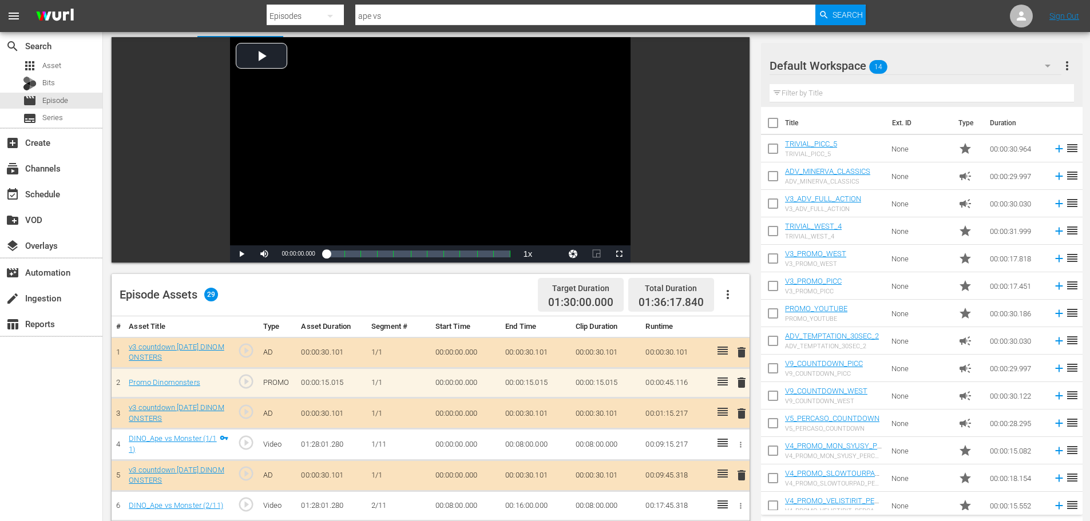
scroll to position [172, 0]
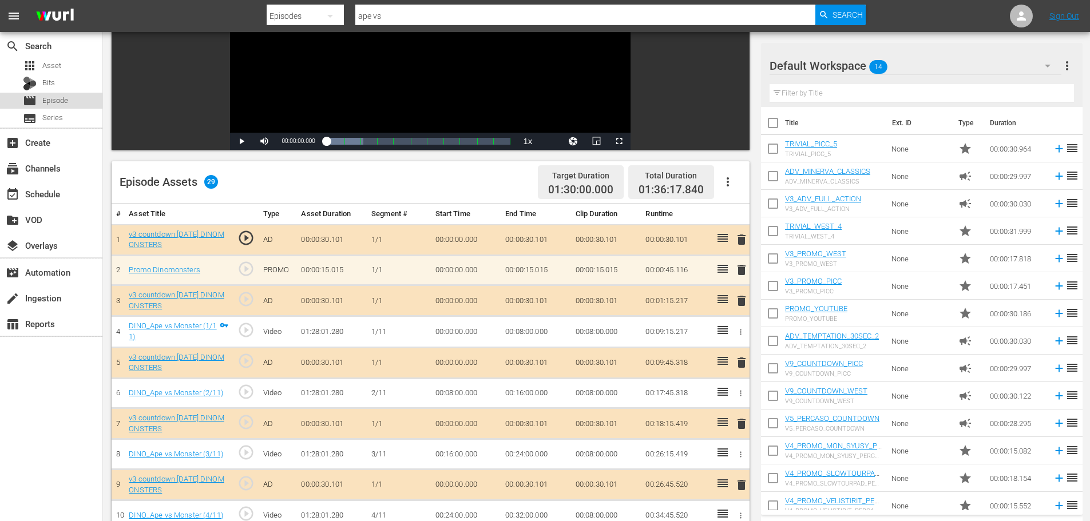
click at [60, 102] on span "Episode" at bounding box center [55, 100] width 26 height 11
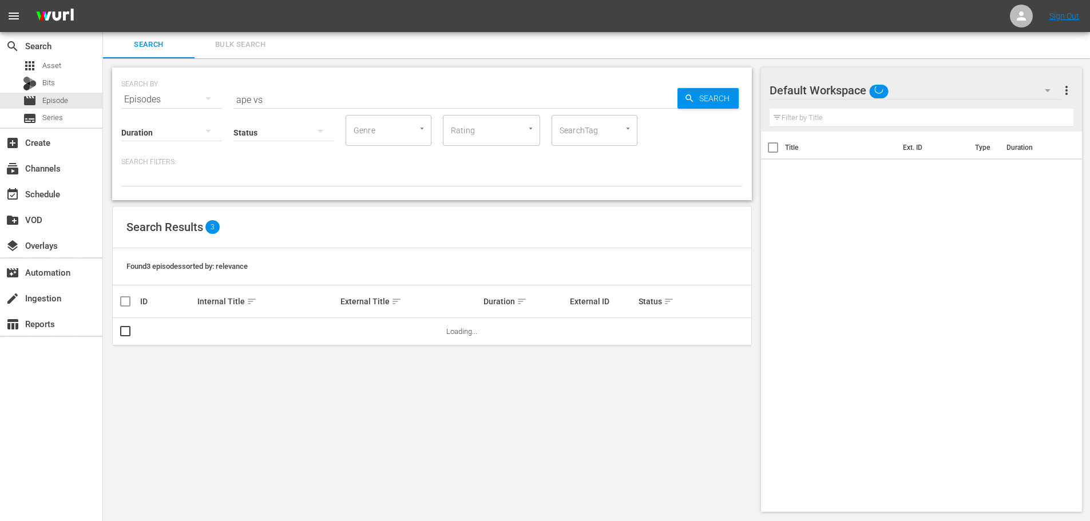
scroll to position [1, 0]
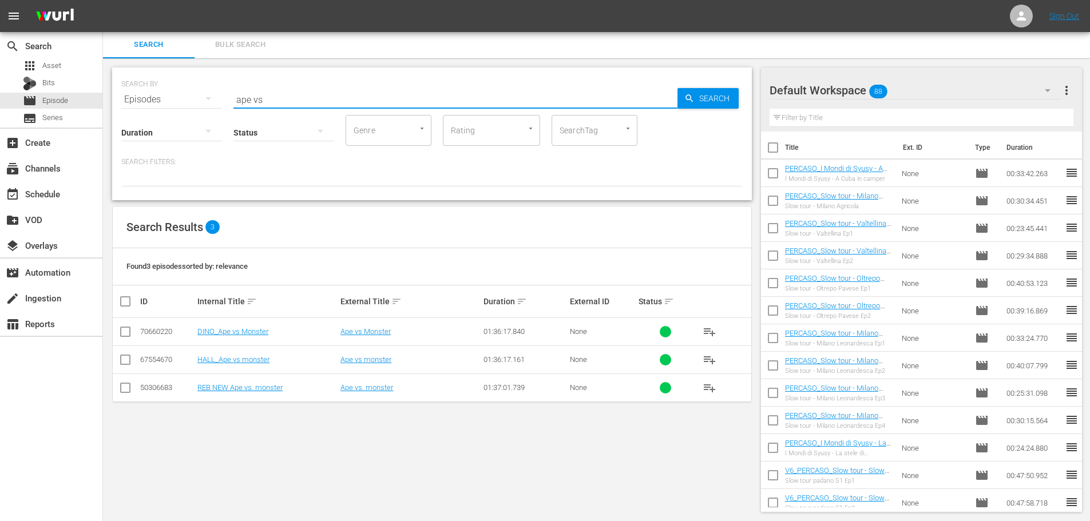
drag, startPoint x: 270, startPoint y: 94, endPoint x: 201, endPoint y: 101, distance: 68.4
click at [201, 101] on div "SEARCH BY Search By Episodes Search ID, Title, Description, Keywords, or Catego…" at bounding box center [431, 92] width 621 height 41
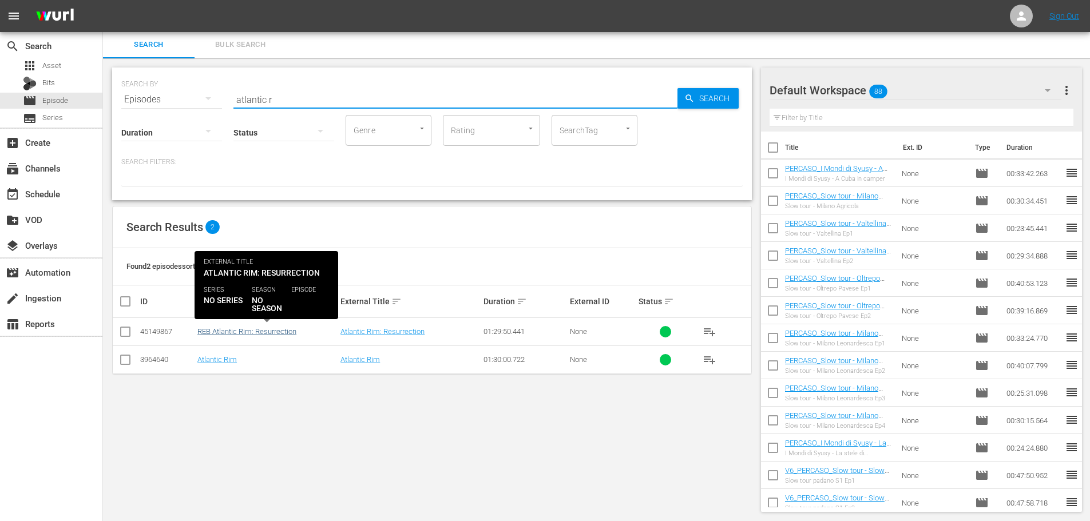
type input "atlantic r"
click at [290, 330] on link "REB Atlantic Rim: Resurrection" at bounding box center [246, 331] width 99 height 9
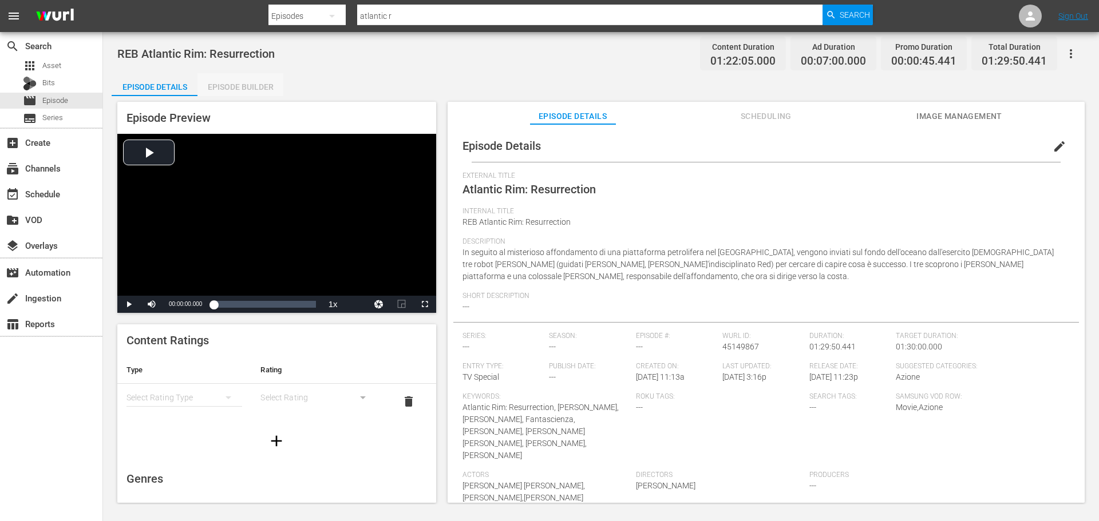
click at [244, 89] on div "Episode Builder" at bounding box center [240, 86] width 86 height 27
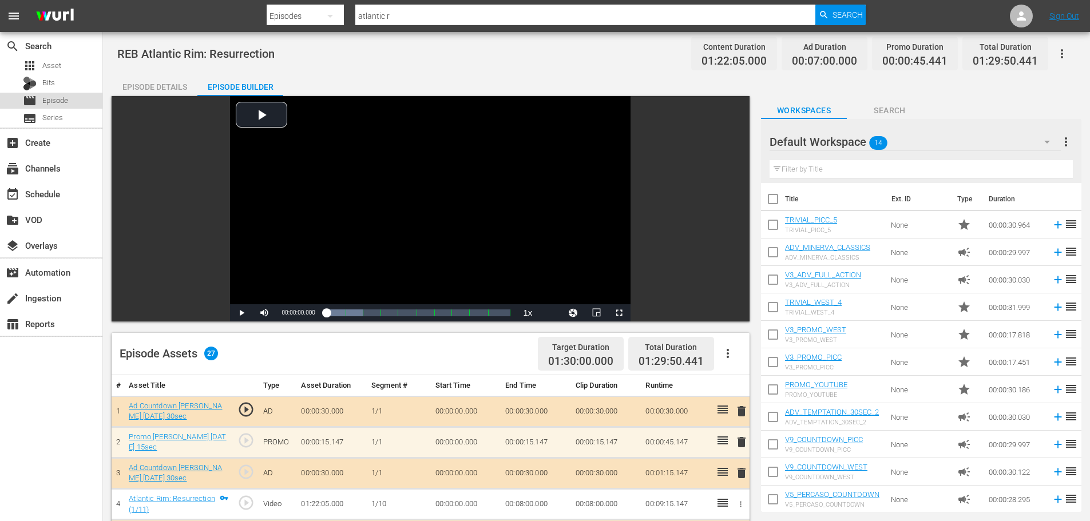
click at [72, 102] on div "movie Episode" at bounding box center [51, 101] width 102 height 16
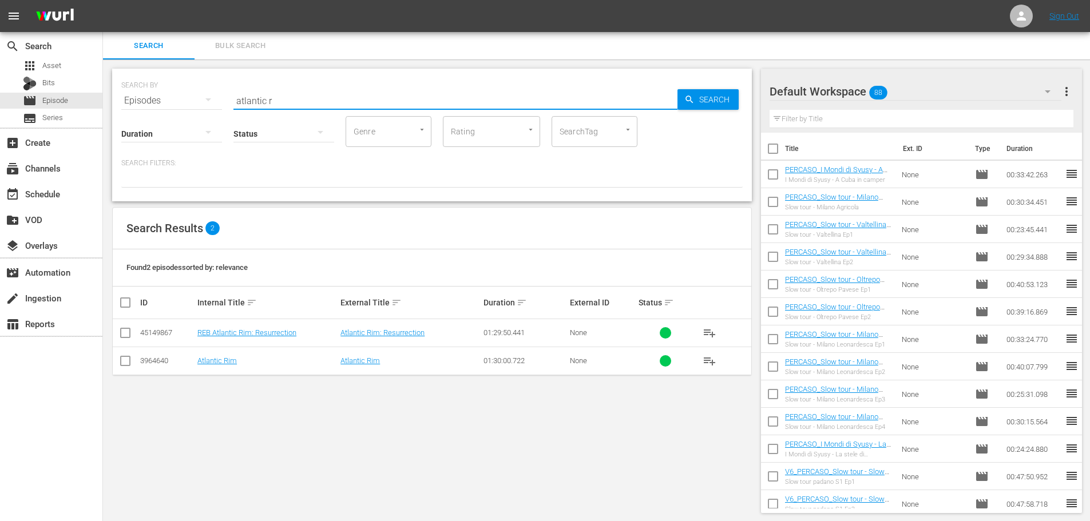
drag, startPoint x: 280, startPoint y: 100, endPoint x: 211, endPoint y: 113, distance: 71.1
click at [211, 113] on div "SEARCH BY Search By Episodes Search ID, Title, Description, Keywords, or Catego…" at bounding box center [432, 135] width 640 height 133
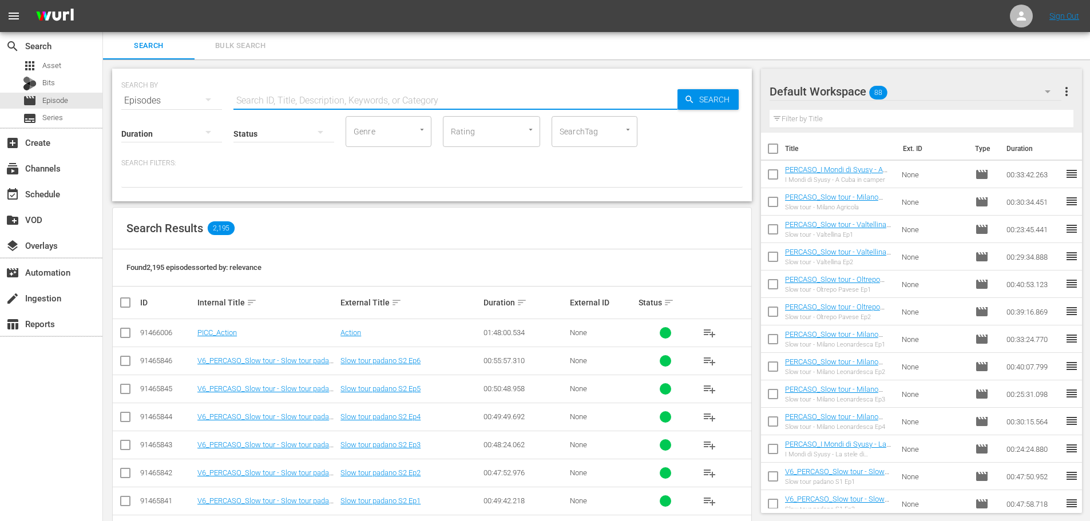
click at [336, 93] on input "text" at bounding box center [455, 100] width 444 height 27
click at [338, 98] on input "text" at bounding box center [455, 100] width 444 height 27
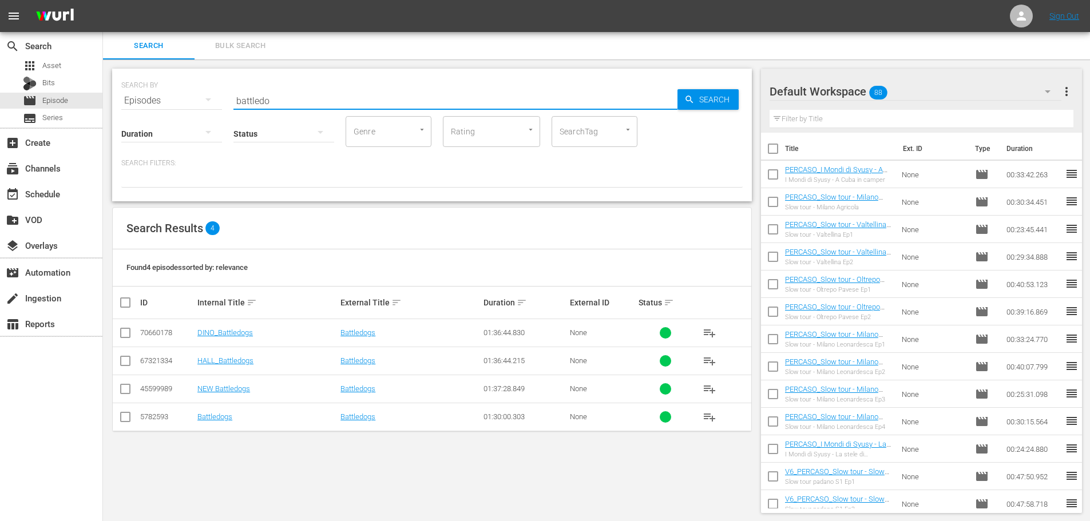
type input "battledo"
